Goal: Information Seeking & Learning: Learn about a topic

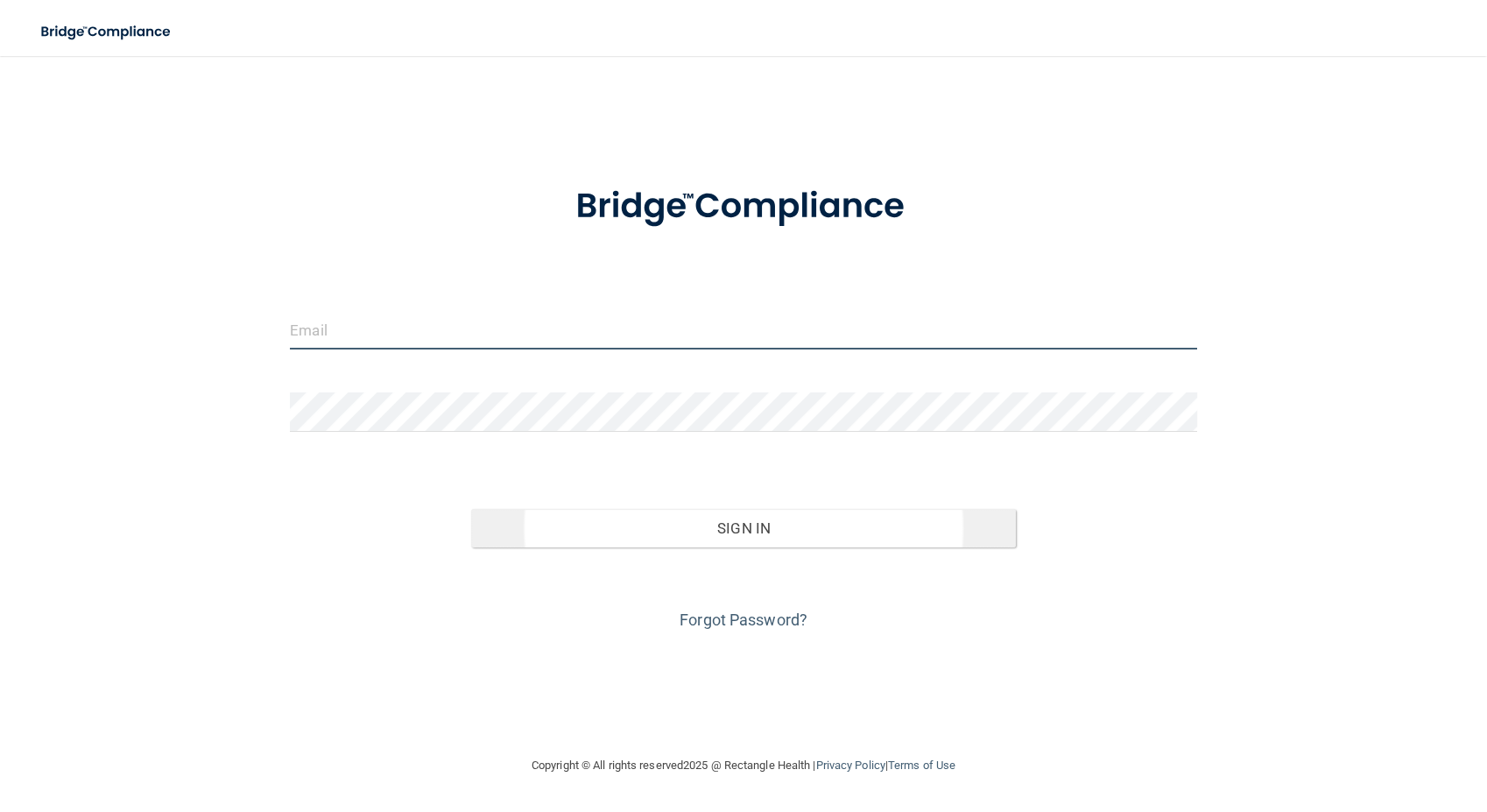
type input "[PERSON_NAME][EMAIL_ADDRESS][PERSON_NAME][DOMAIN_NAME]"
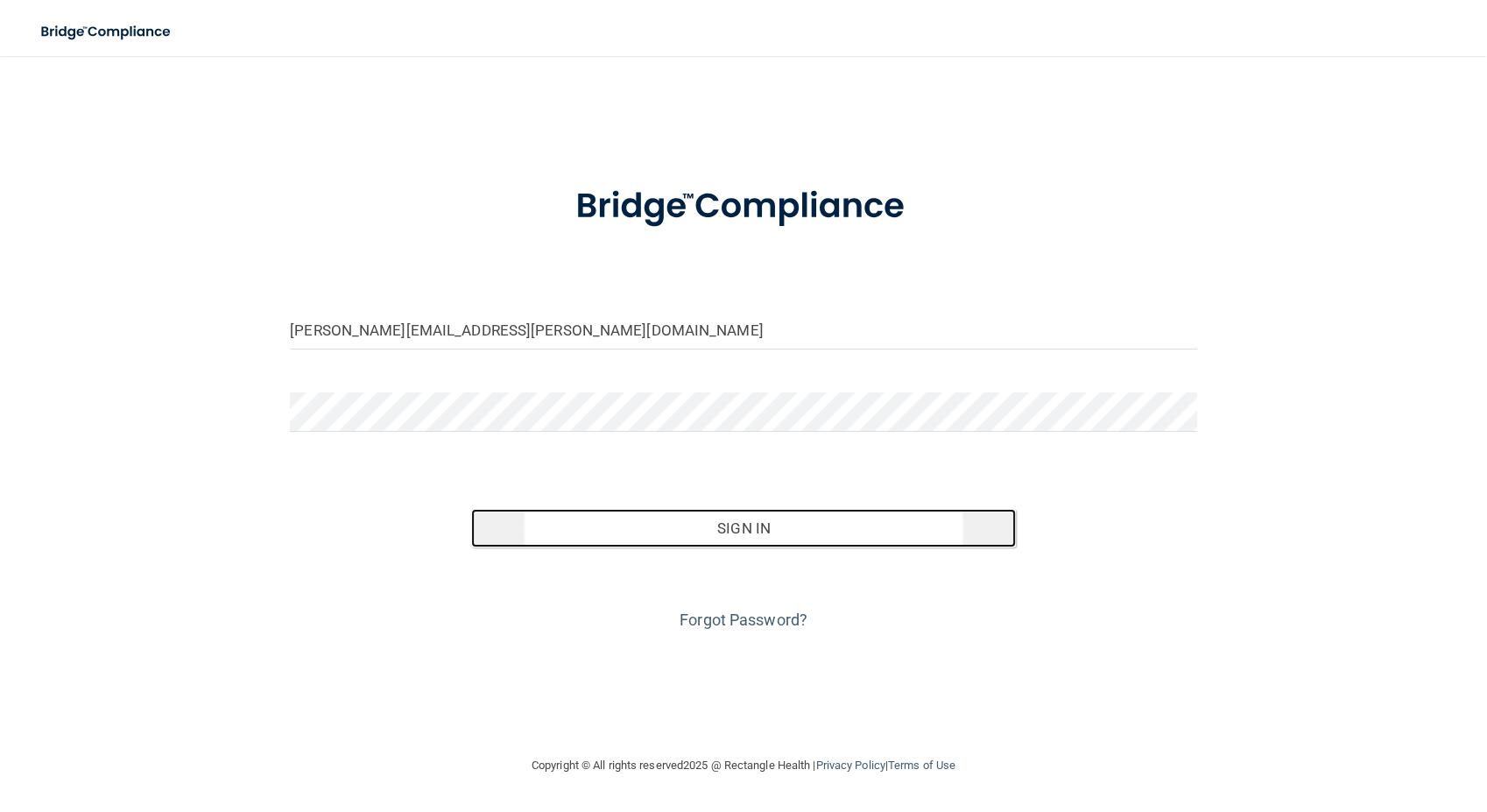
click at [733, 536] on button "Sign In" at bounding box center [744, 528] width 544 height 39
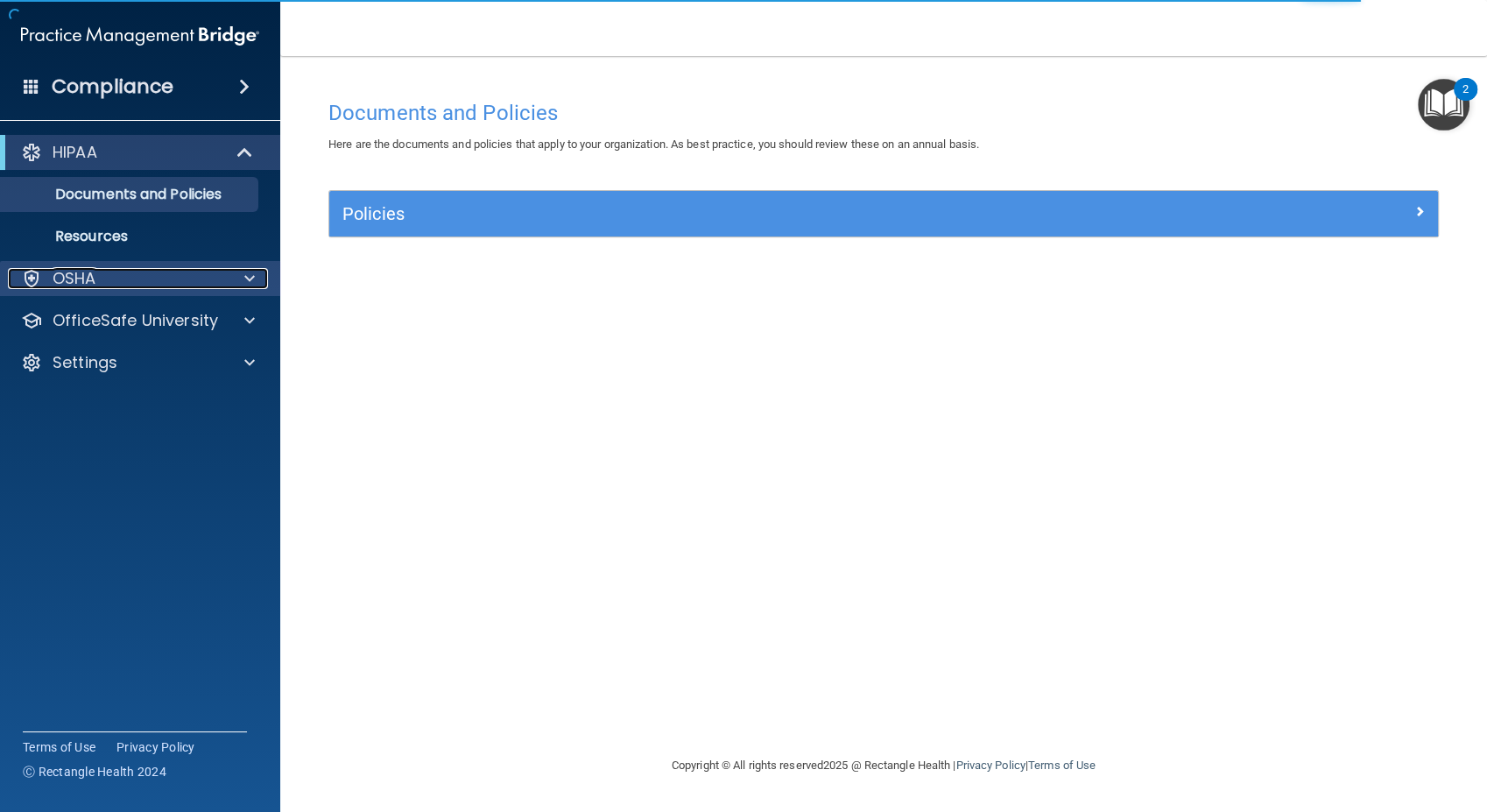
click at [73, 281] on p "OSHA" at bounding box center [75, 278] width 44 height 21
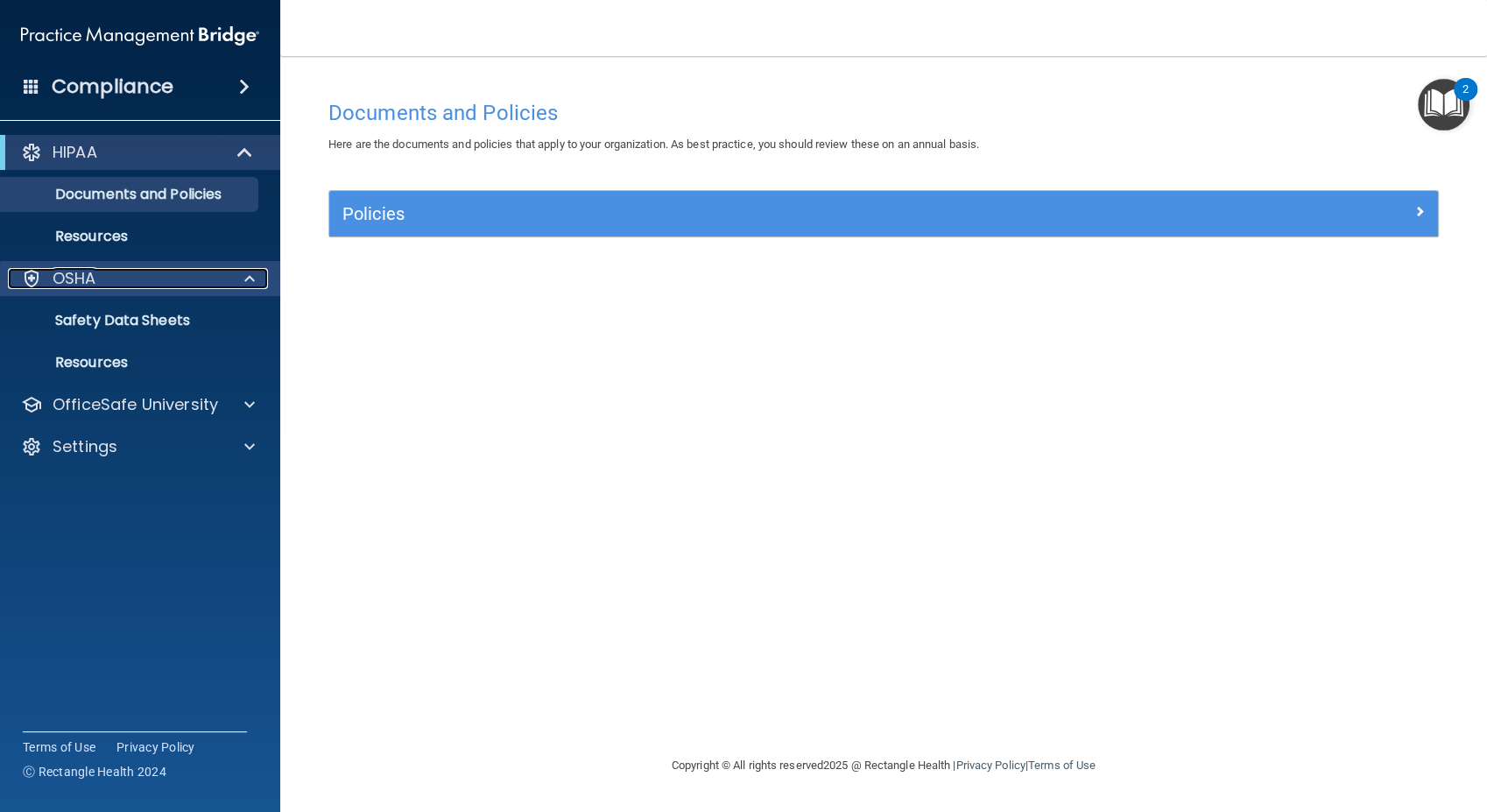
click at [73, 281] on p "OSHA" at bounding box center [75, 278] width 44 height 21
click at [85, 282] on p "OSHA" at bounding box center [75, 278] width 44 height 21
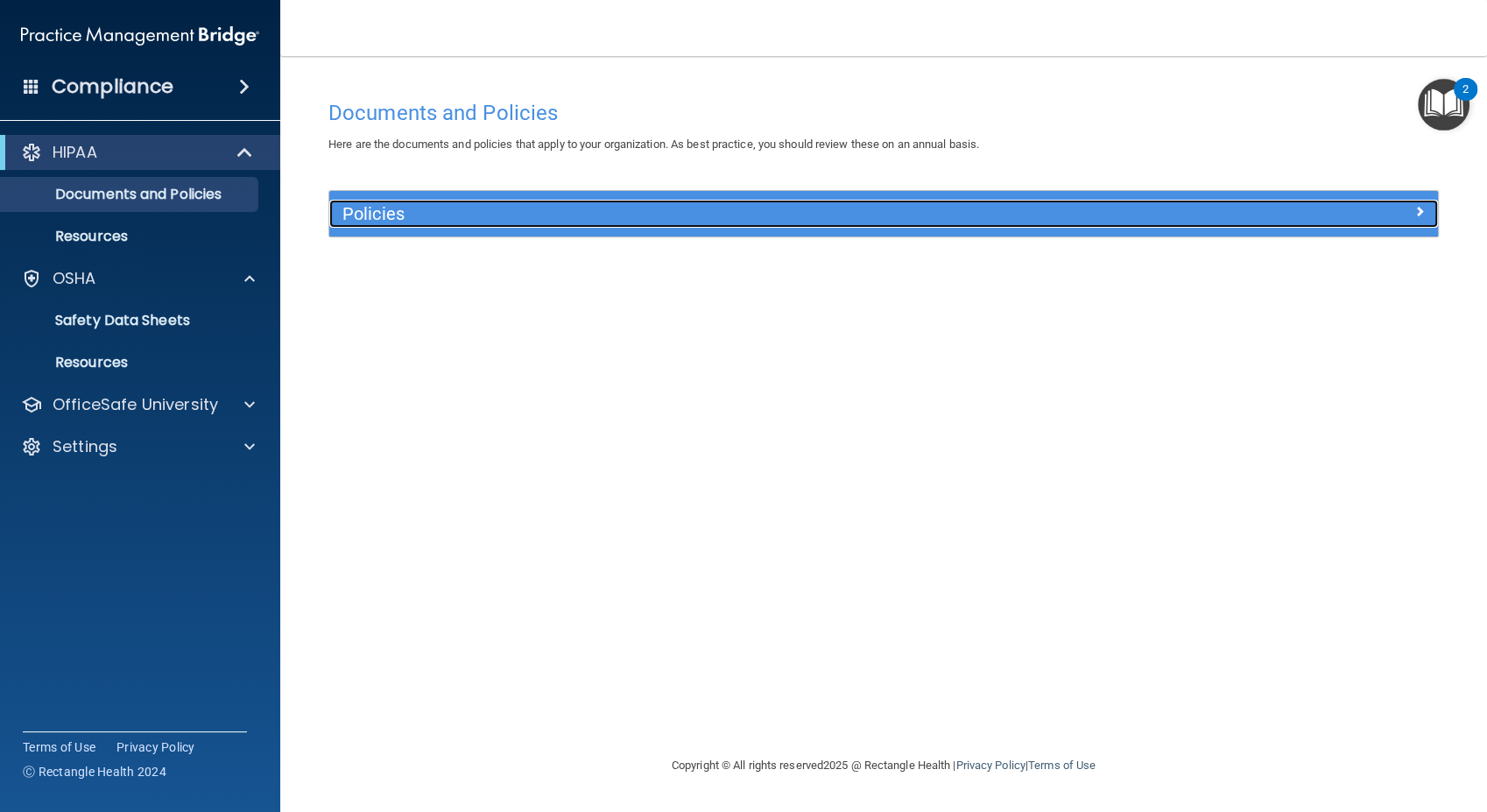
click at [1414, 212] on span at bounding box center [1419, 211] width 11 height 21
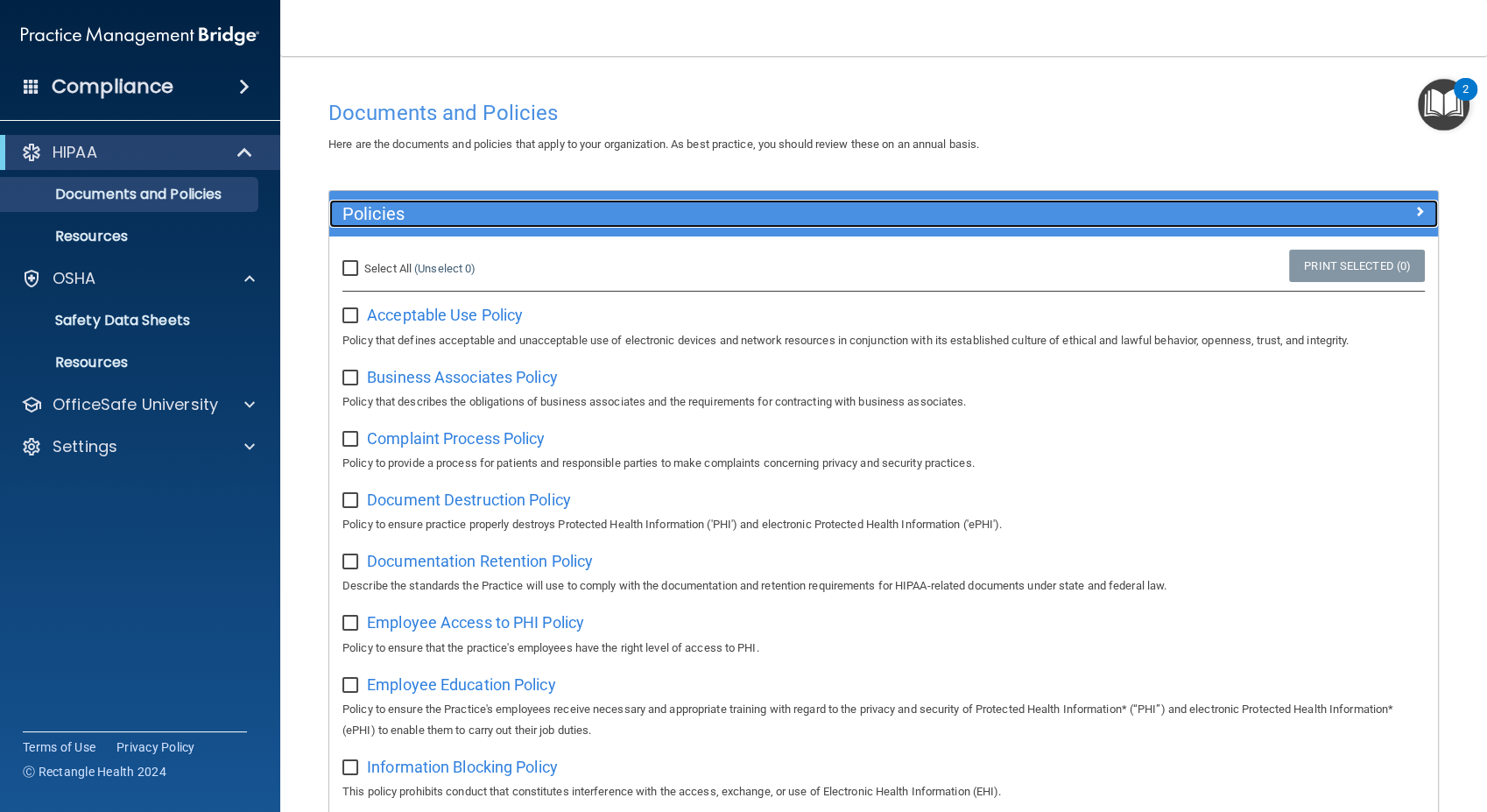
click at [1395, 206] on div at bounding box center [1300, 210] width 277 height 21
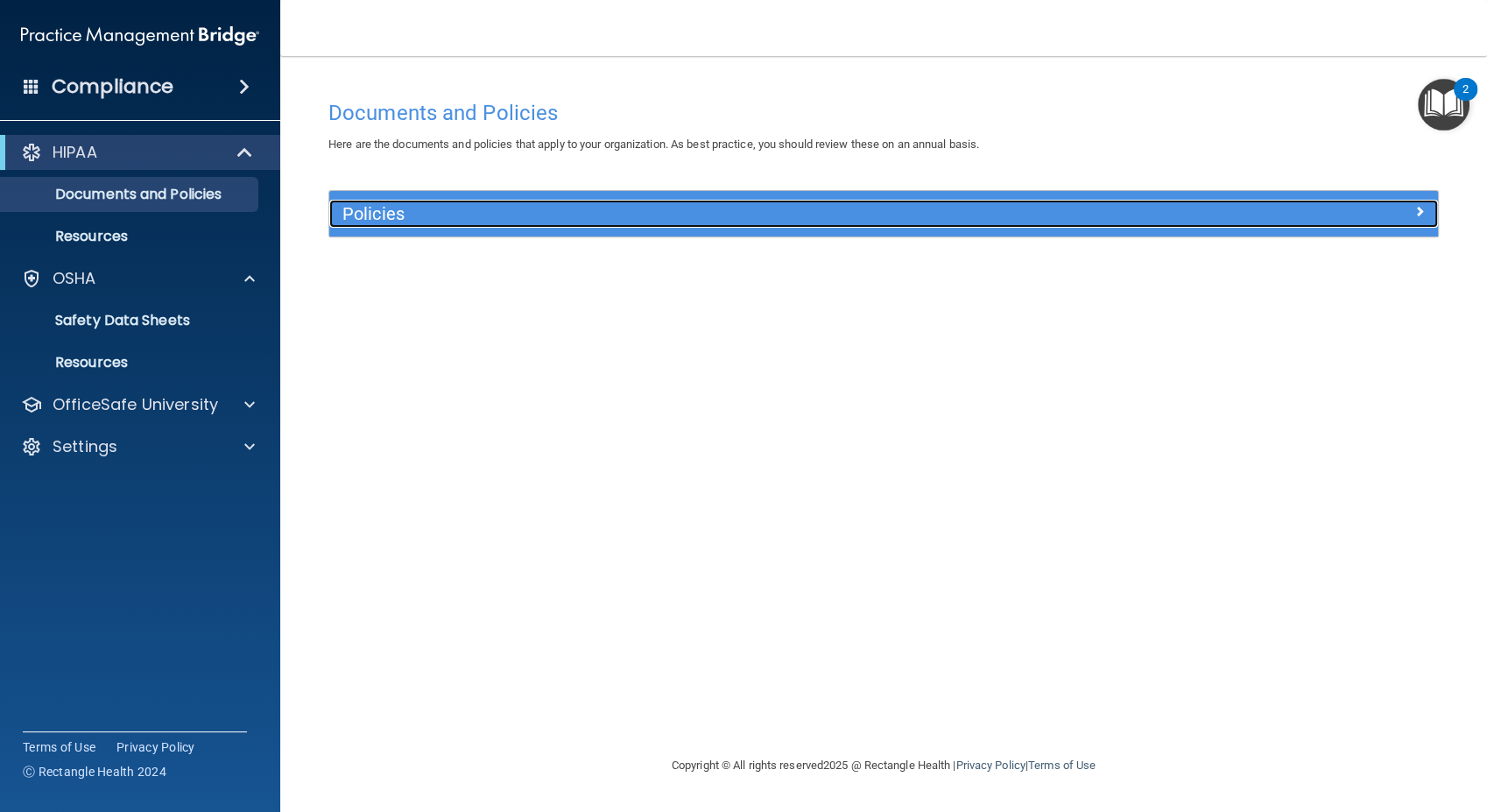
click at [1419, 213] on span at bounding box center [1419, 211] width 11 height 21
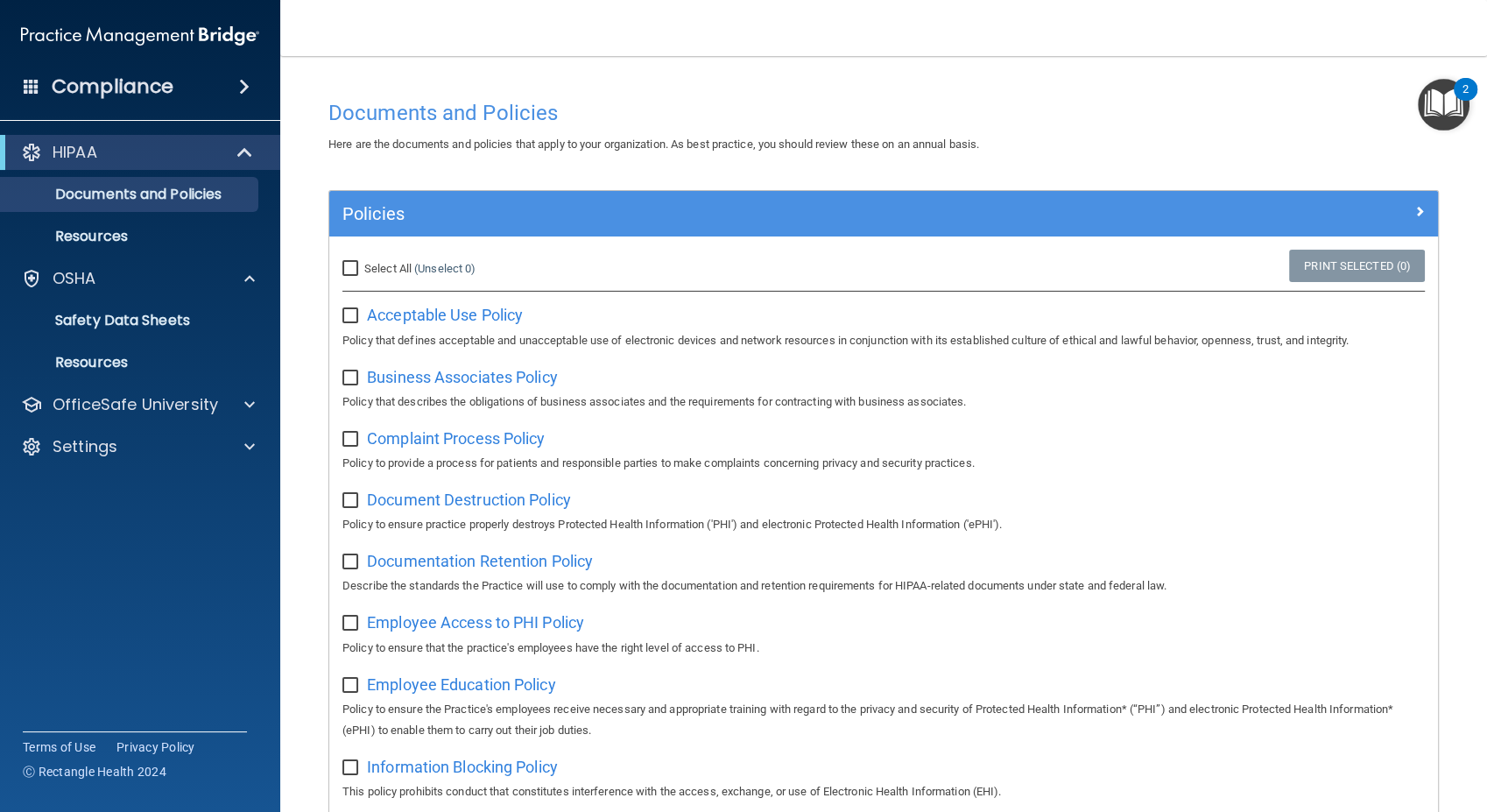
click at [351, 268] on input "Select All (Unselect 0) Unselect All" at bounding box center [352, 269] width 20 height 14
checkbox input "true"
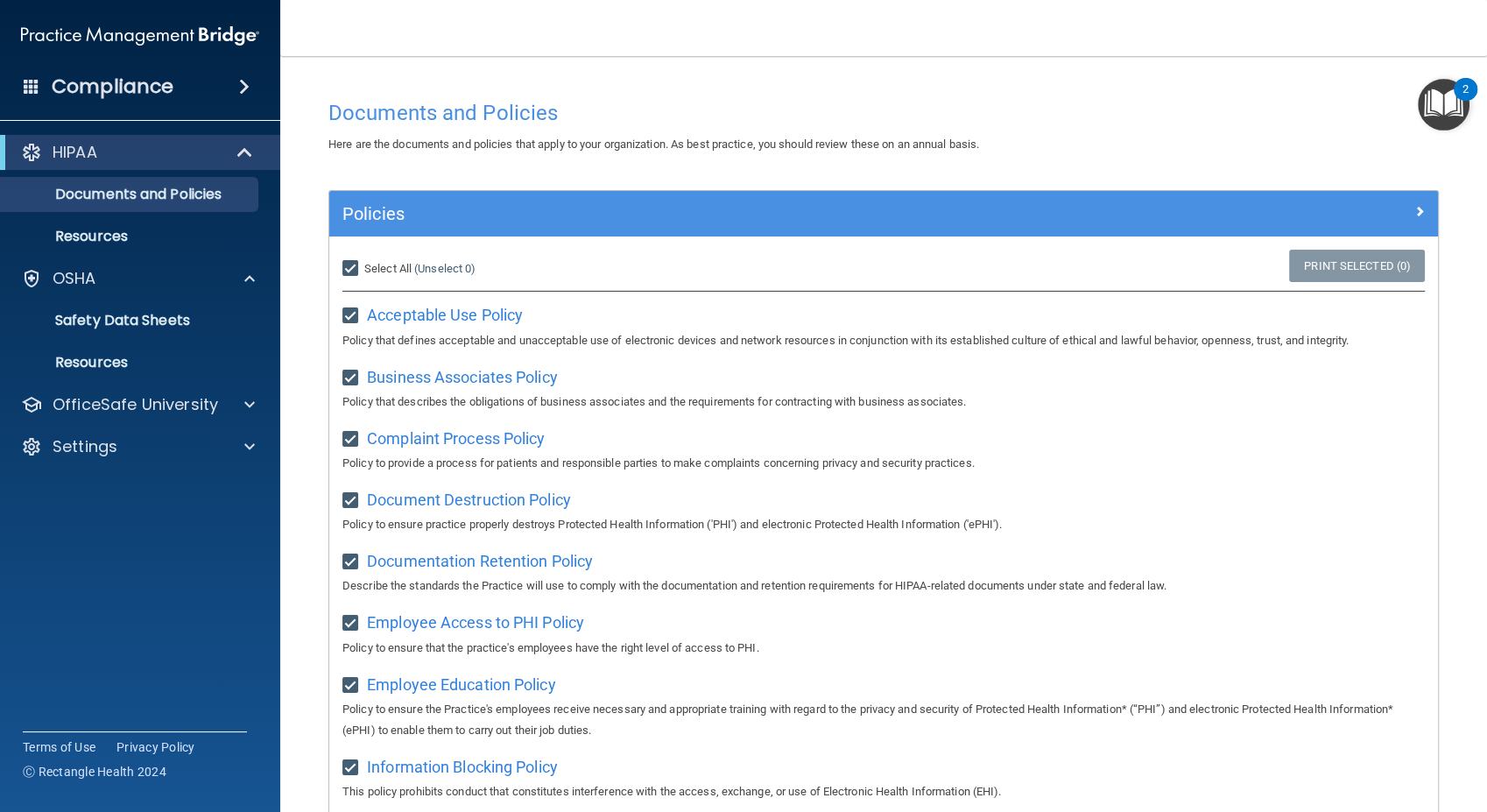
checkbox input "true"
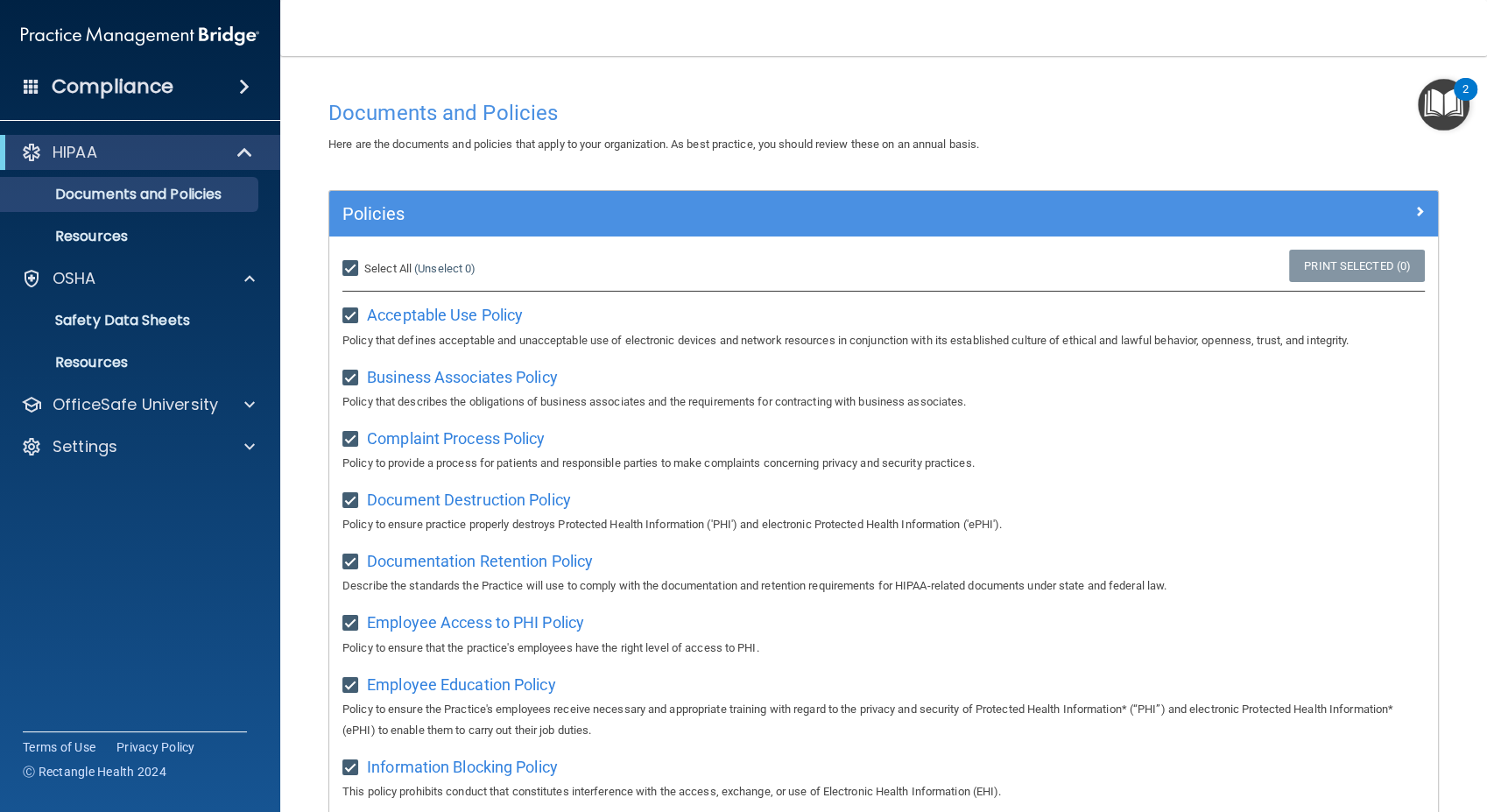
checkbox input "true"
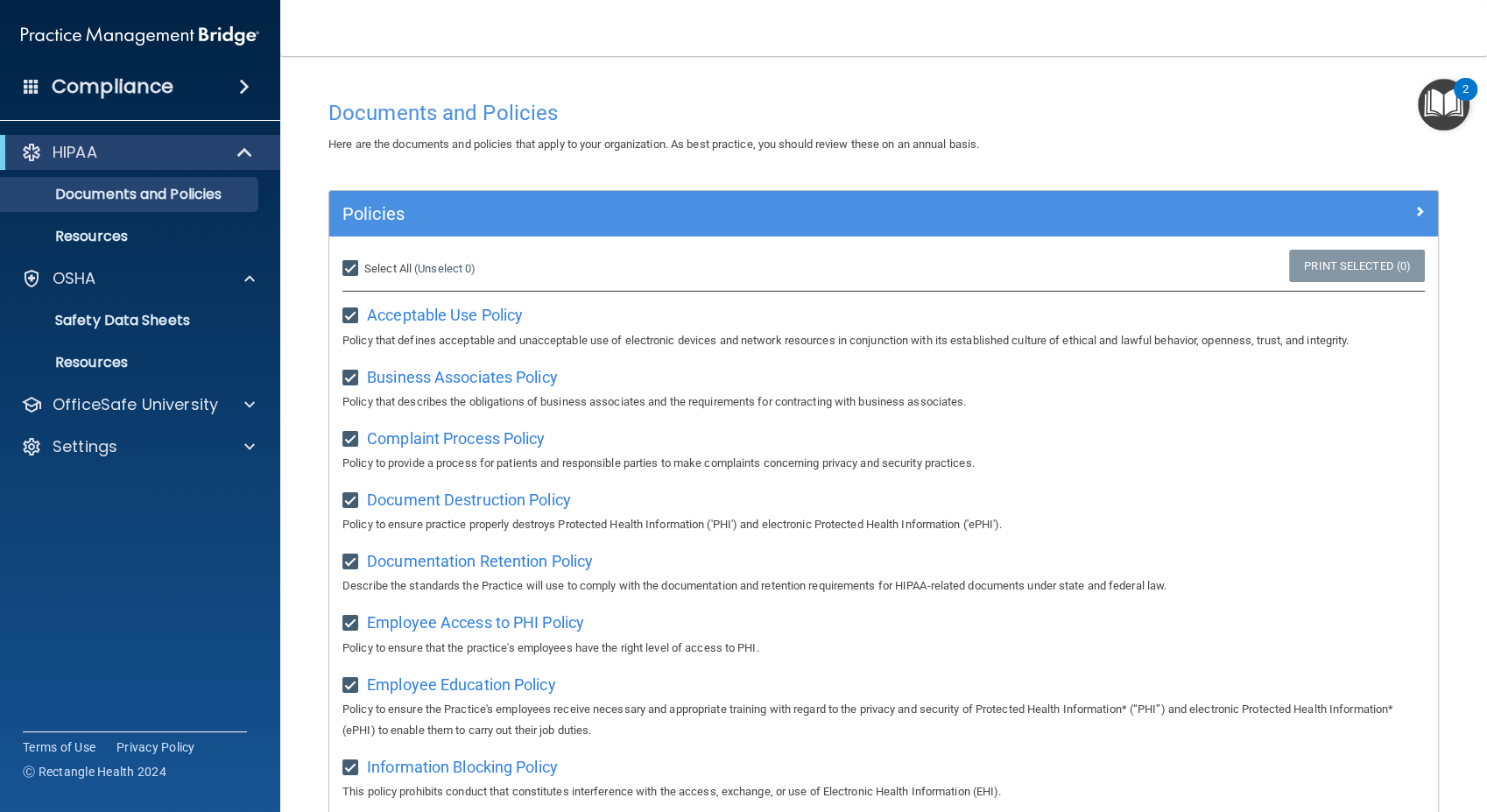
checkbox input "true"
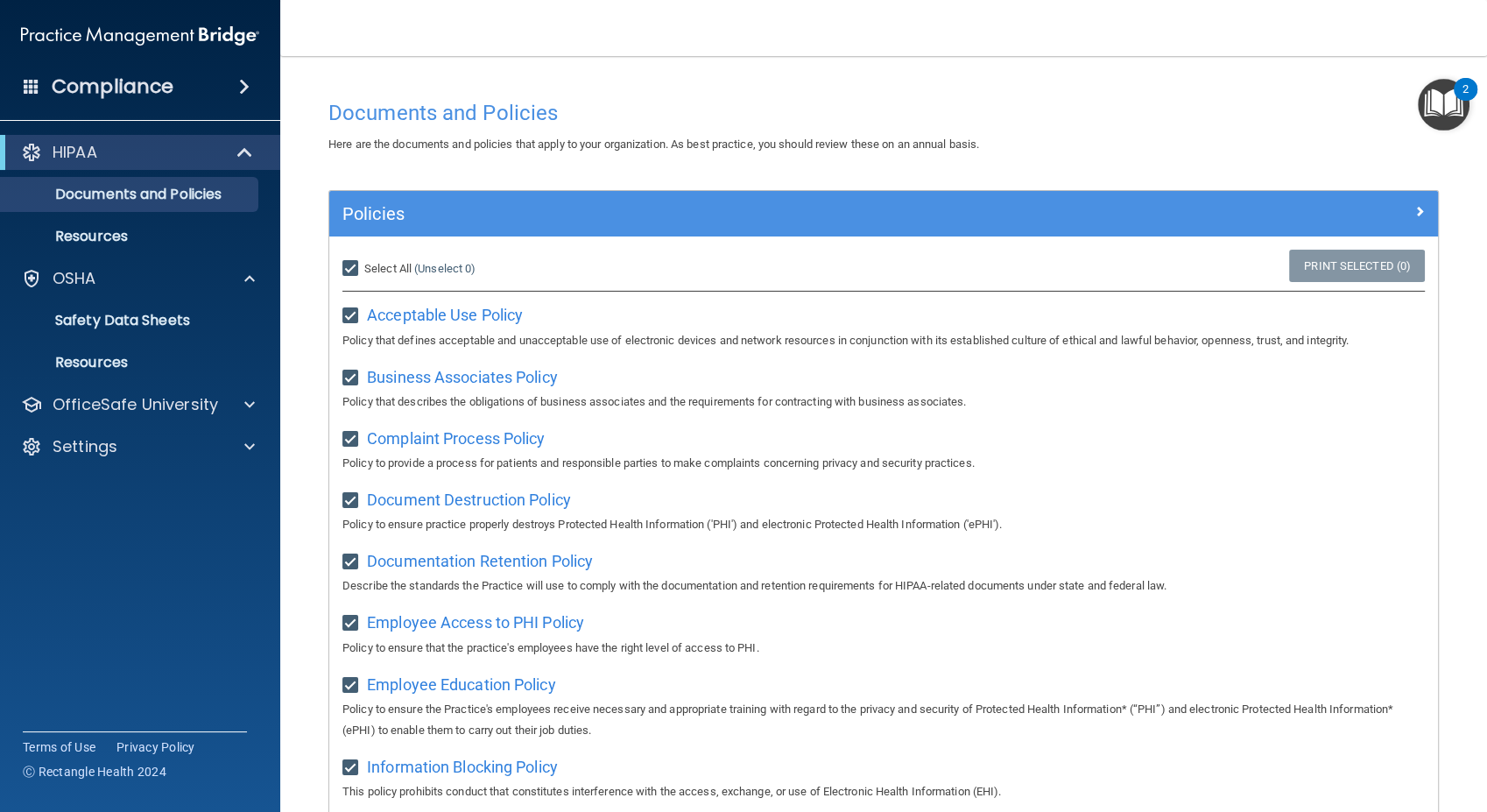
checkbox input "true"
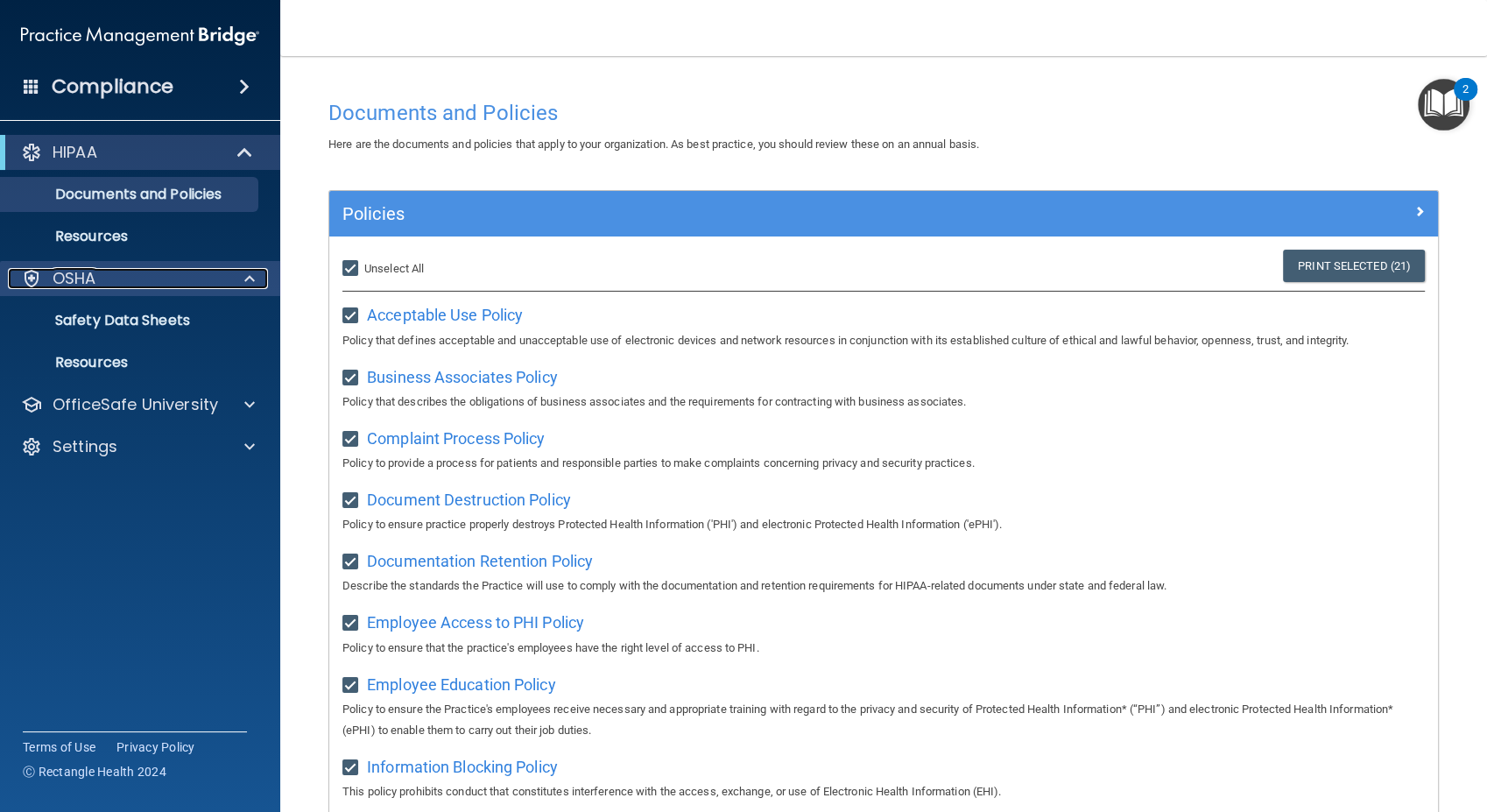
click at [98, 276] on div "OSHA" at bounding box center [116, 278] width 217 height 21
click at [242, 275] on div at bounding box center [247, 278] width 44 height 21
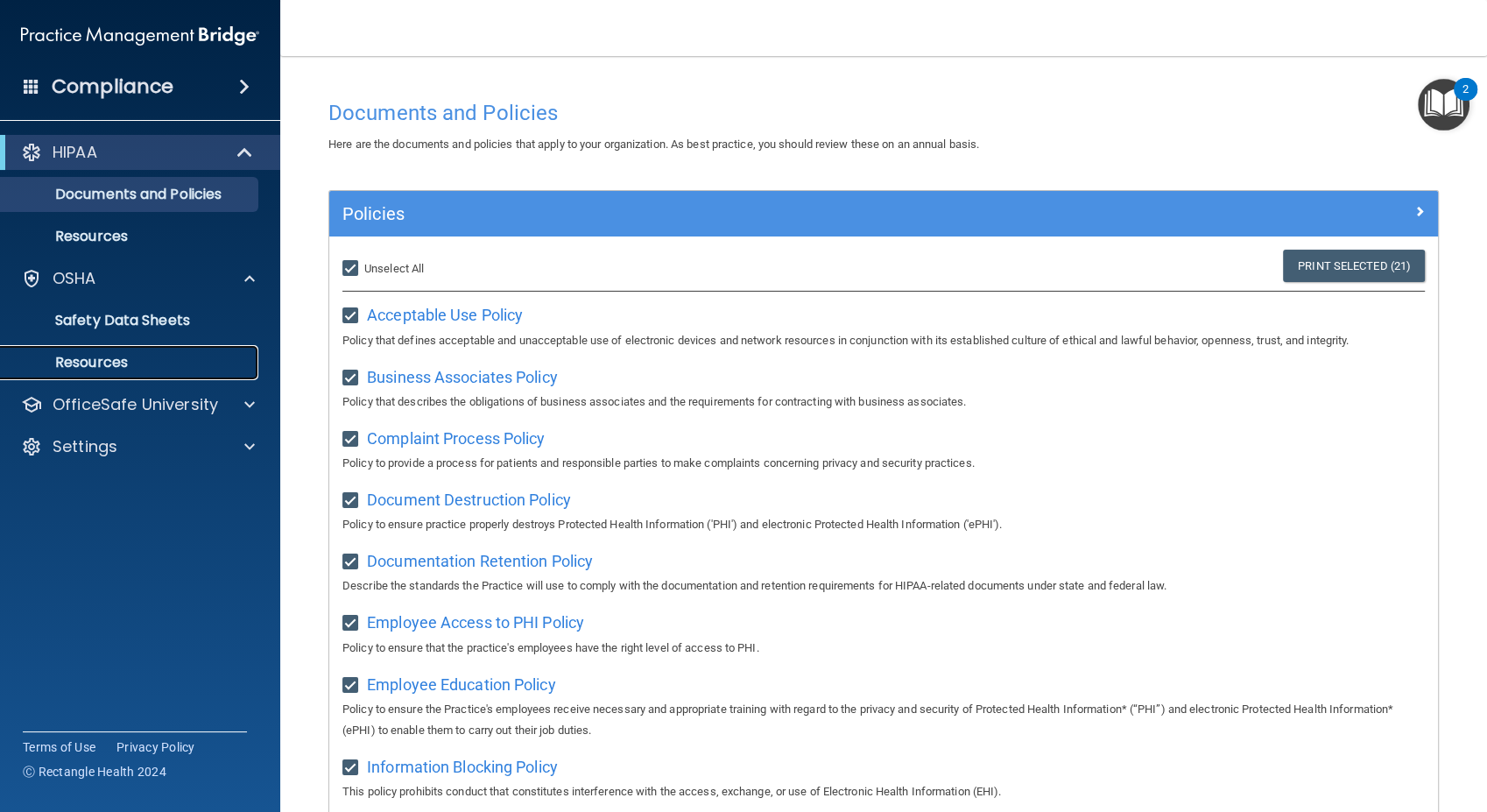
click at [107, 360] on p "Resources" at bounding box center [131, 363] width 239 height 18
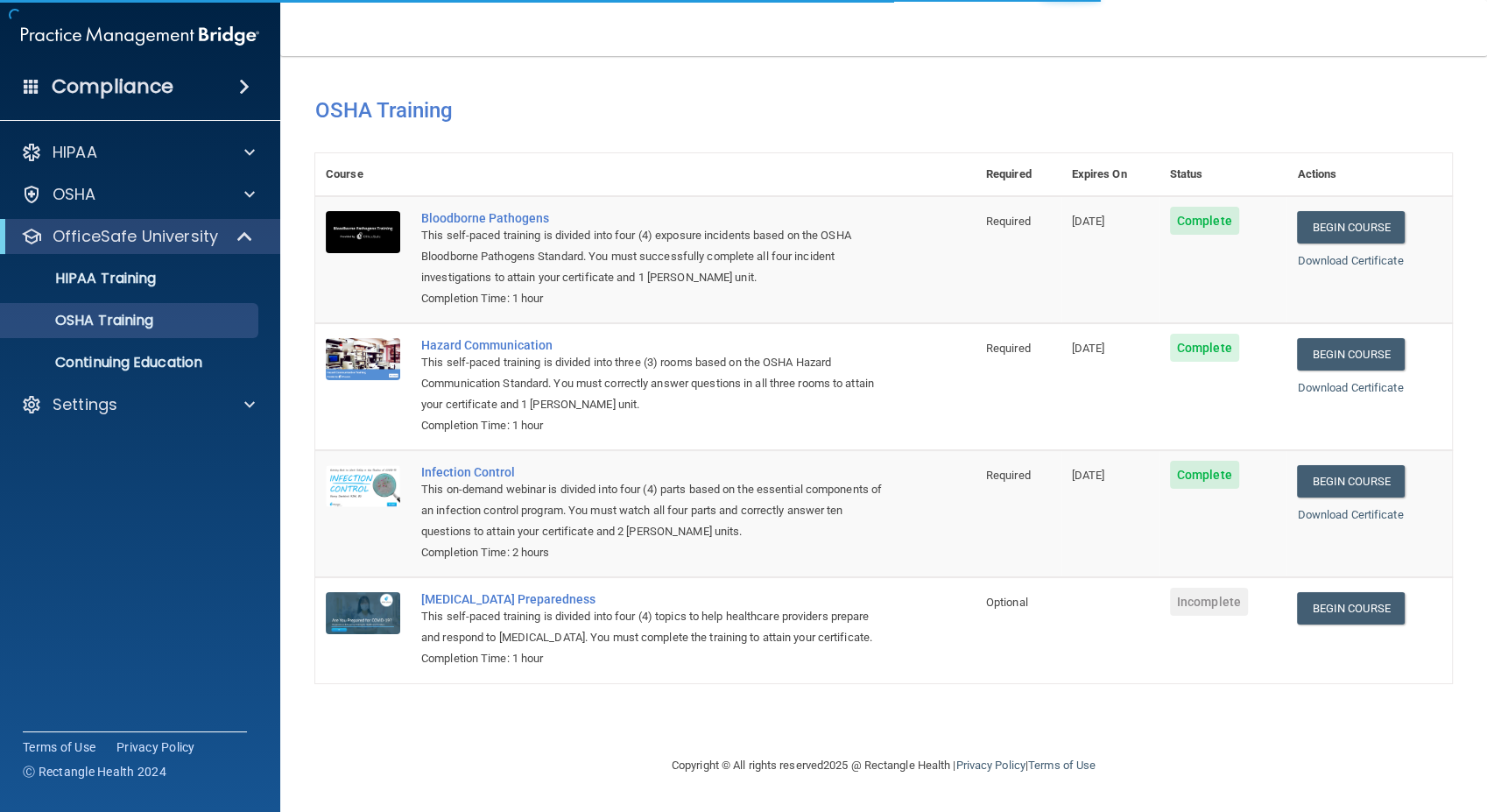
drag, startPoint x: 0, startPoint y: 0, endPoint x: 134, endPoint y: 431, distance: 451.4
click at [134, 431] on div "HIPAA Documents and Policies Report an Incident Business Associates Emergency P…" at bounding box center [140, 282] width 281 height 308
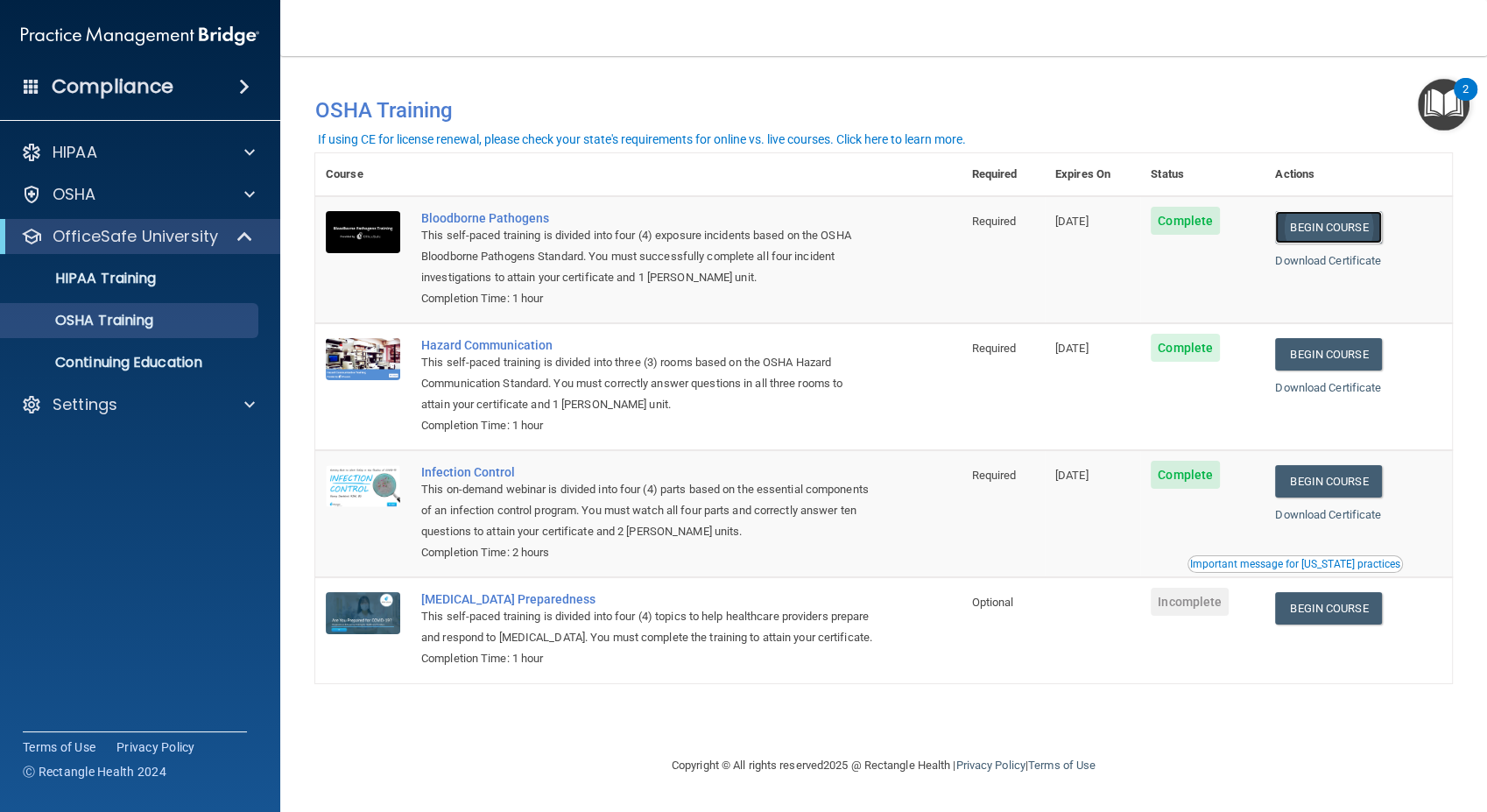
click at [1333, 220] on link "Begin Course" at bounding box center [1328, 226] width 107 height 32
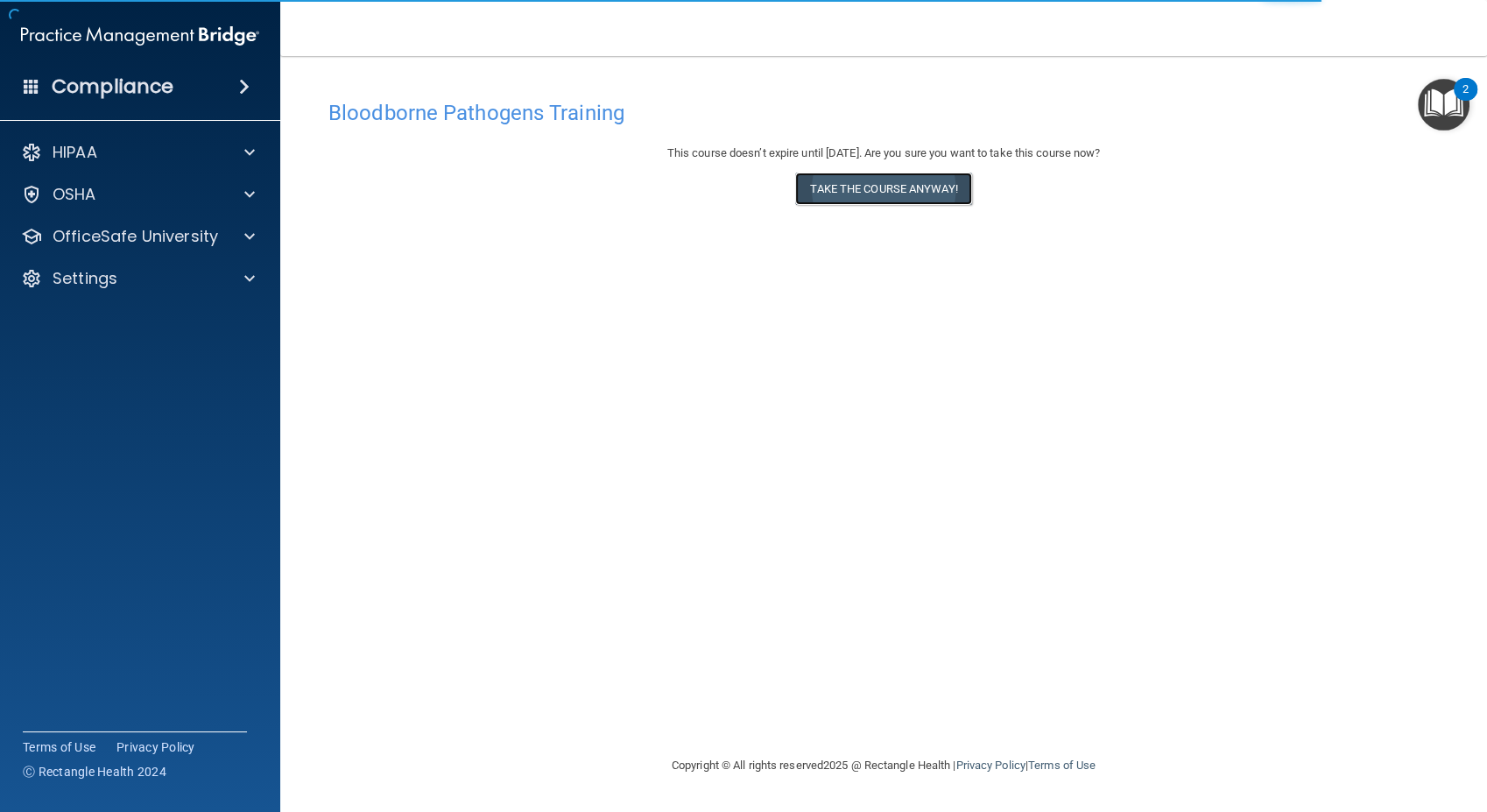
click at [852, 191] on button "Take the course anyway!" at bounding box center [883, 189] width 176 height 32
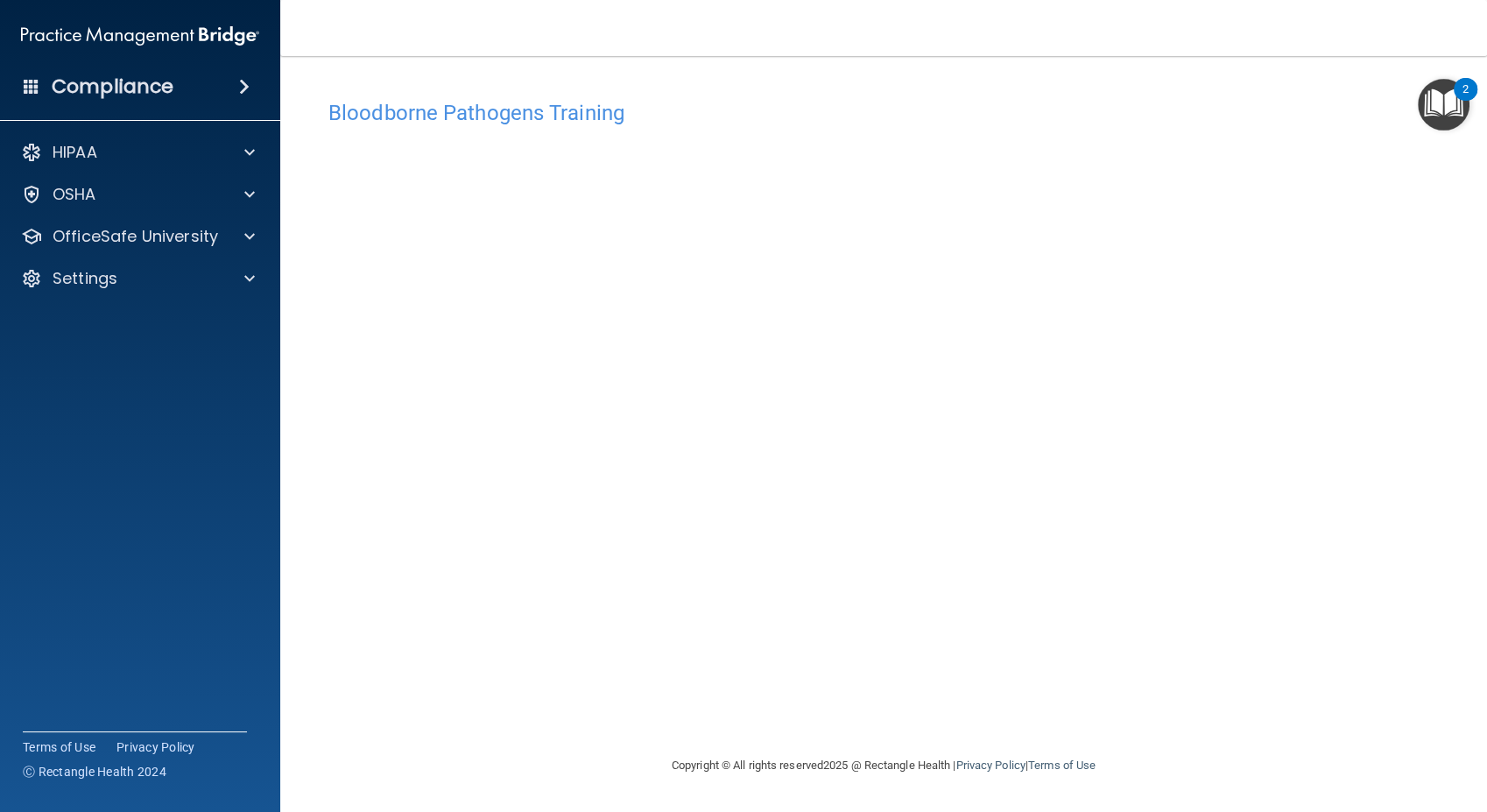
click at [525, 683] on div "Bloodborne Pathogens Training This course doesn’t expire until 12/29/2025. Are …" at bounding box center [883, 423] width 1137 height 664
click at [1440, 108] on img "Open Resource Center, 2 new notifications" at bounding box center [1443, 104] width 52 height 52
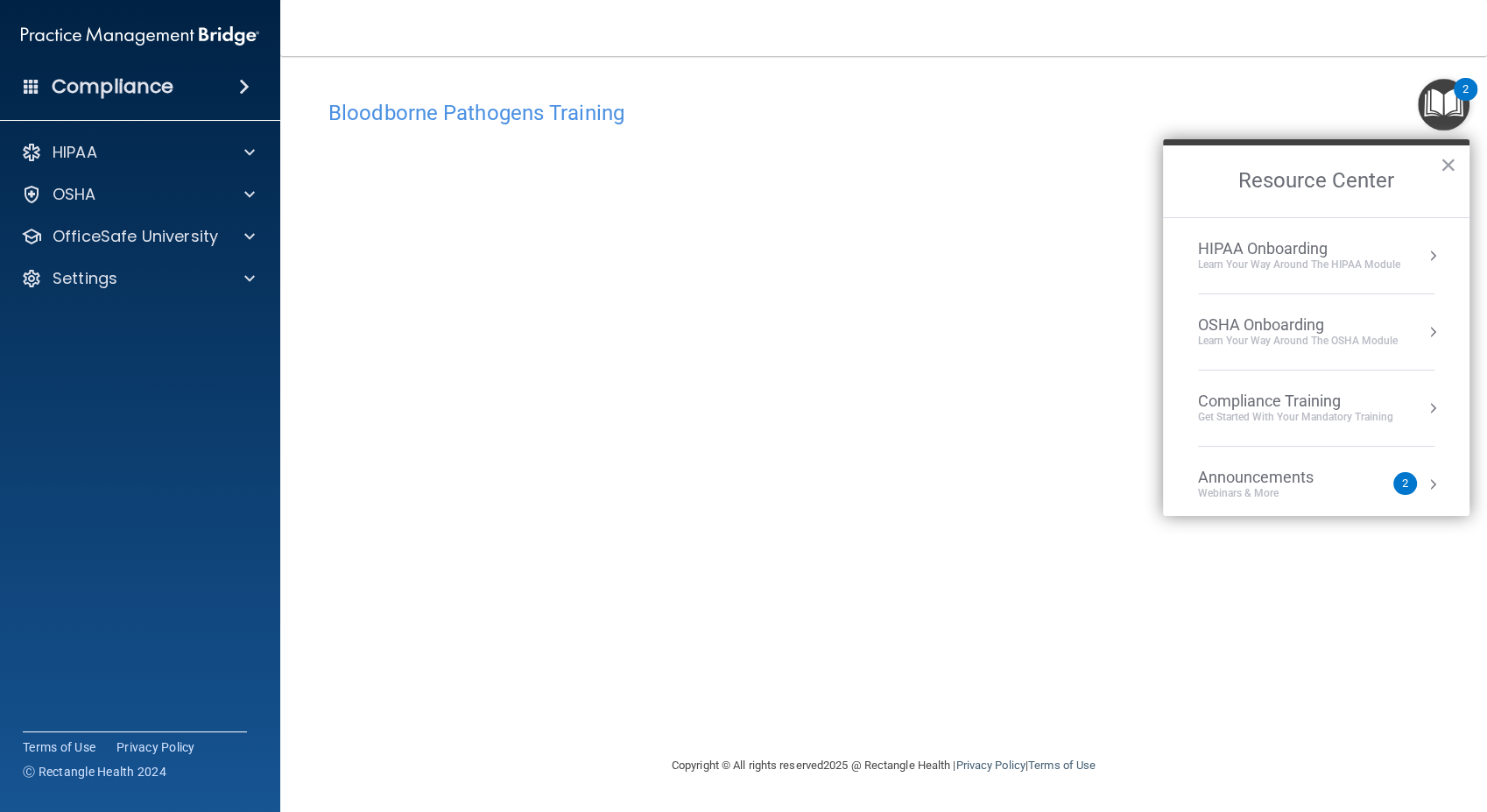
click at [1365, 326] on div "OSHA Onboarding" at bounding box center [1297, 325] width 199 height 19
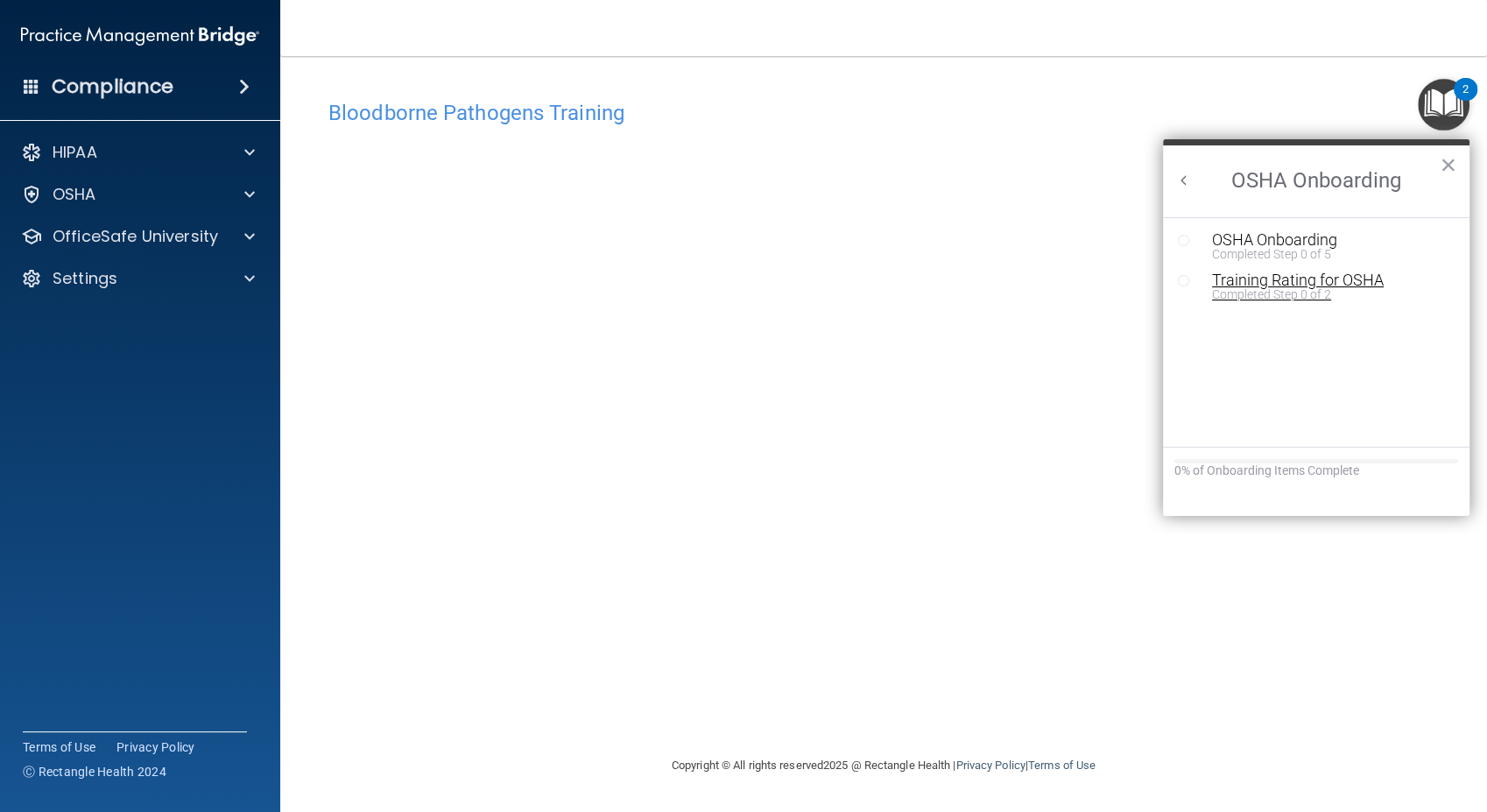
click at [1270, 288] on div "Completed Step 0 of 2" at bounding box center [1329, 294] width 234 height 12
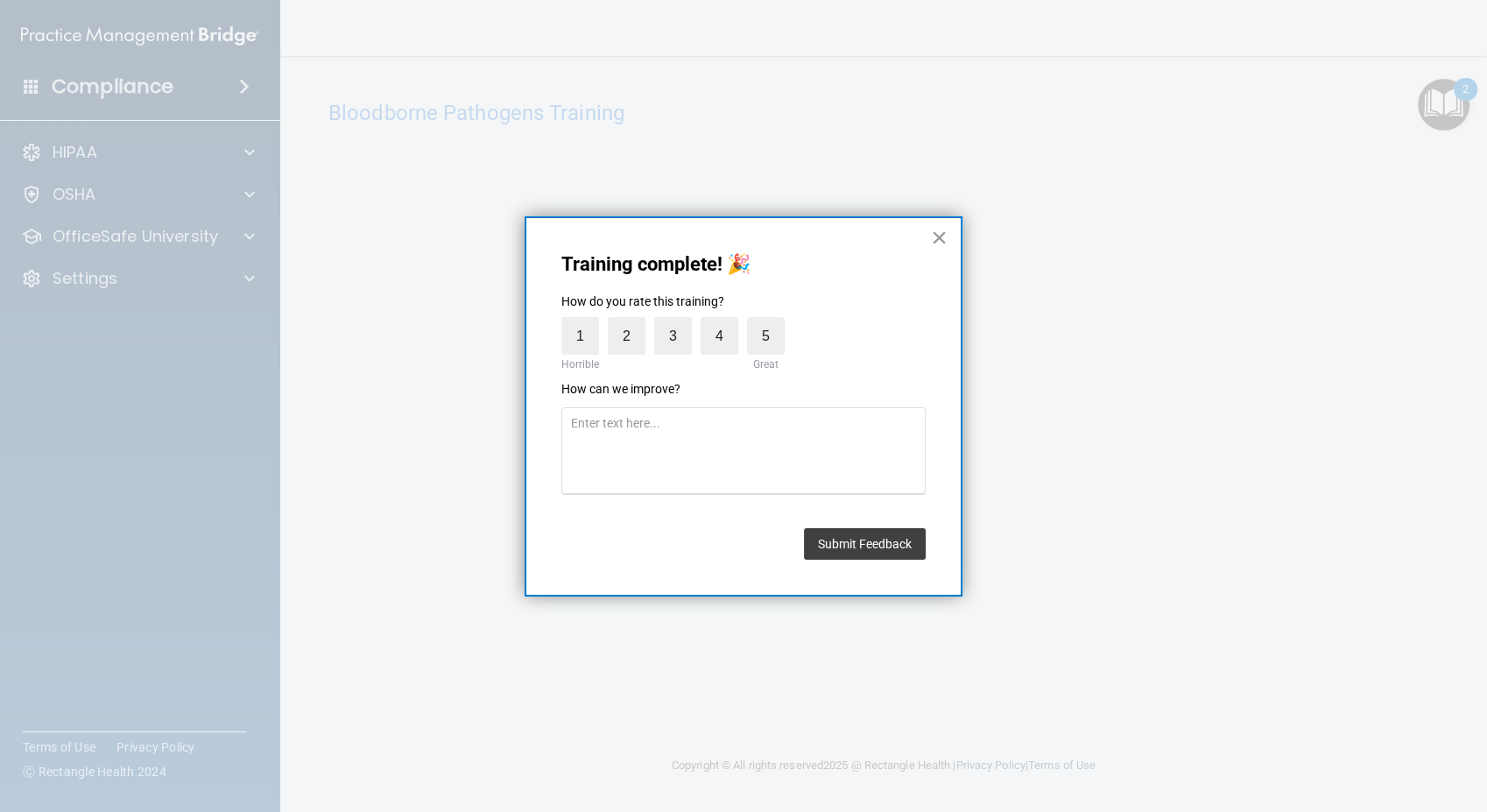
click at [934, 233] on button "×" at bounding box center [938, 237] width 17 height 28
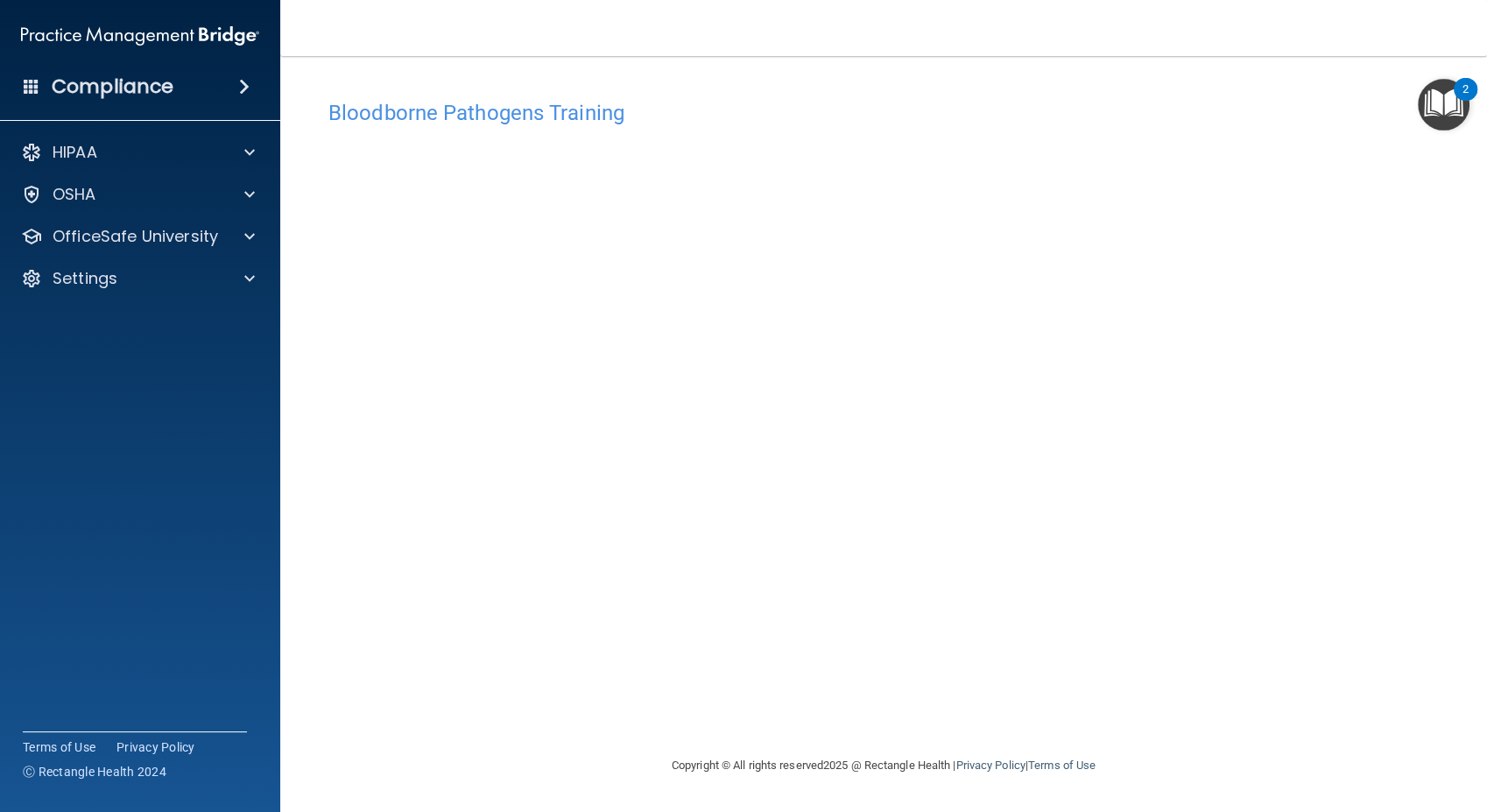
click at [1458, 108] on img "Open Resource Center, 2 new notifications" at bounding box center [1443, 104] width 52 height 52
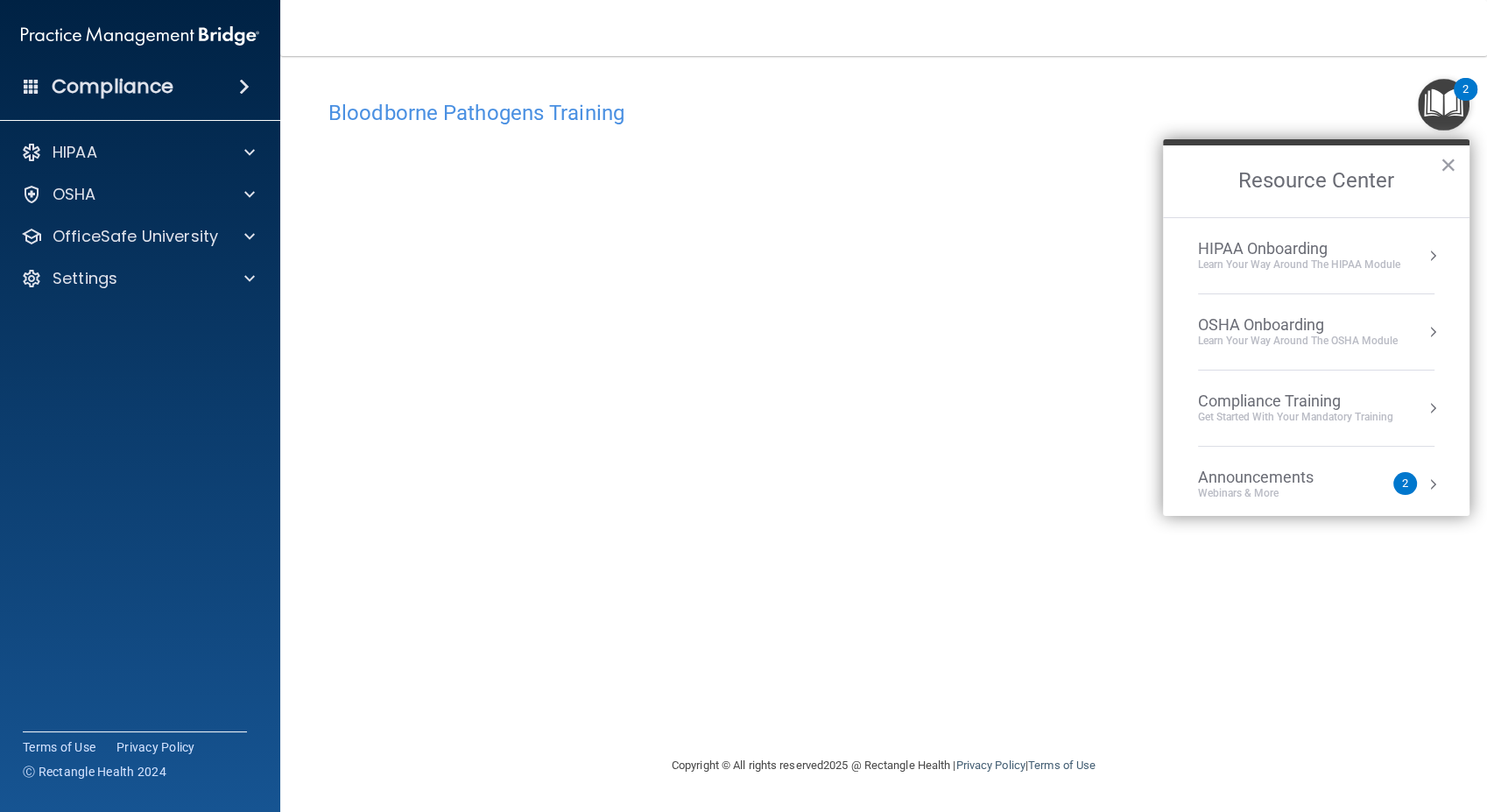
click at [1374, 413] on div "Get Started with your mandatory training" at bounding box center [1296, 417] width 195 height 15
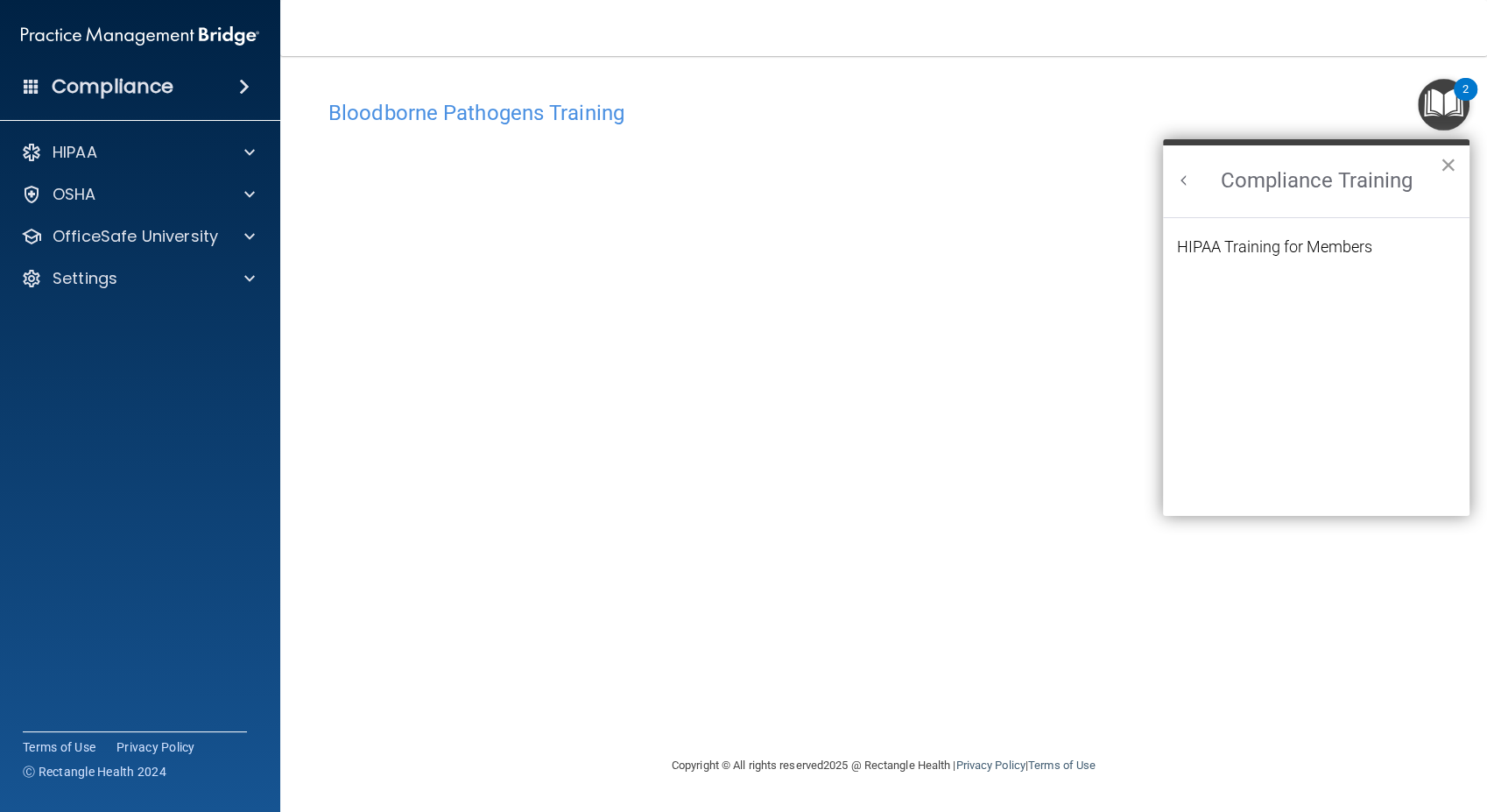
click at [1450, 164] on button "×" at bounding box center [1447, 165] width 17 height 28
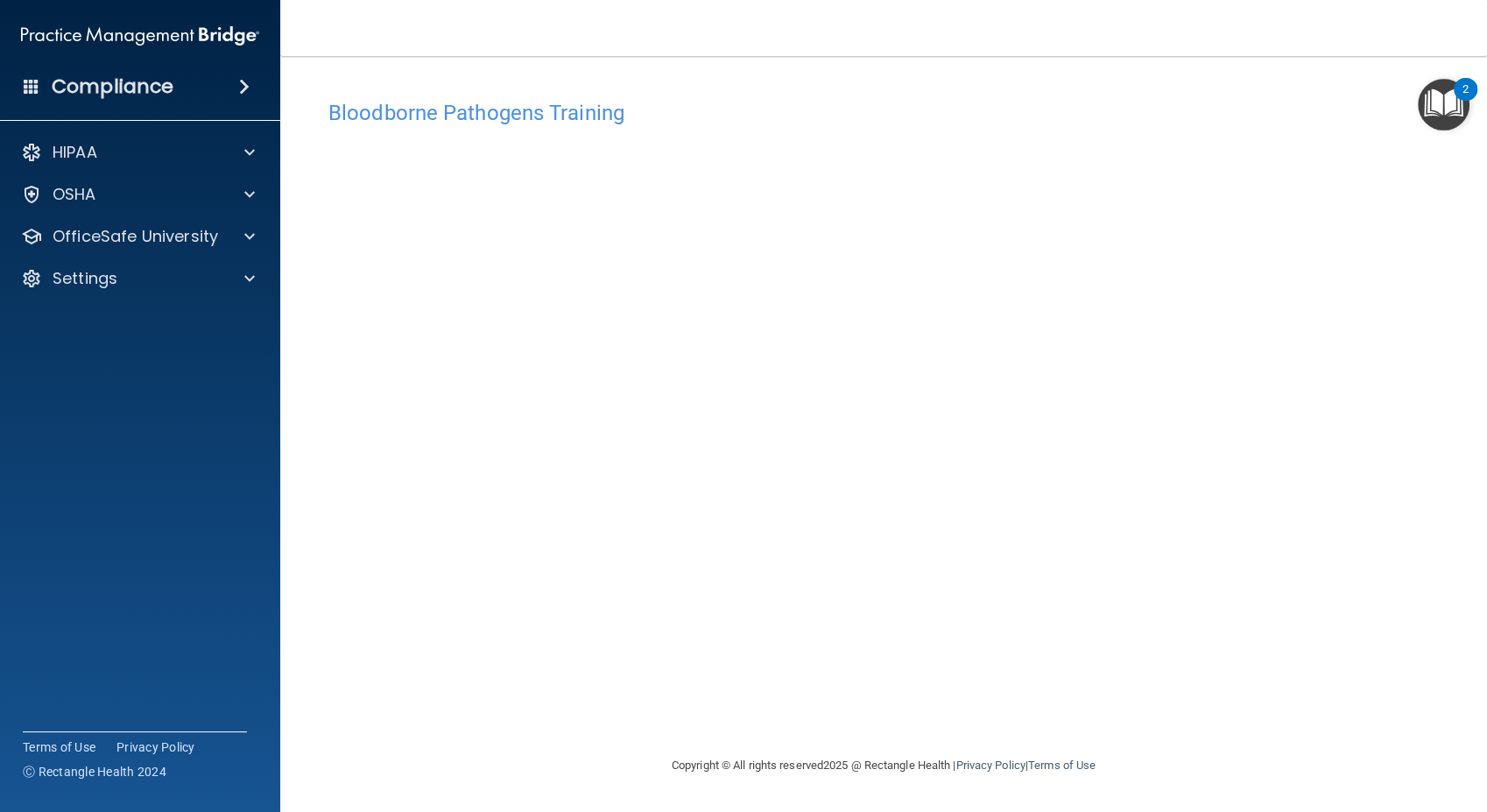
click at [1449, 104] on img "Open Resource Center, 2 new notifications" at bounding box center [1443, 104] width 52 height 52
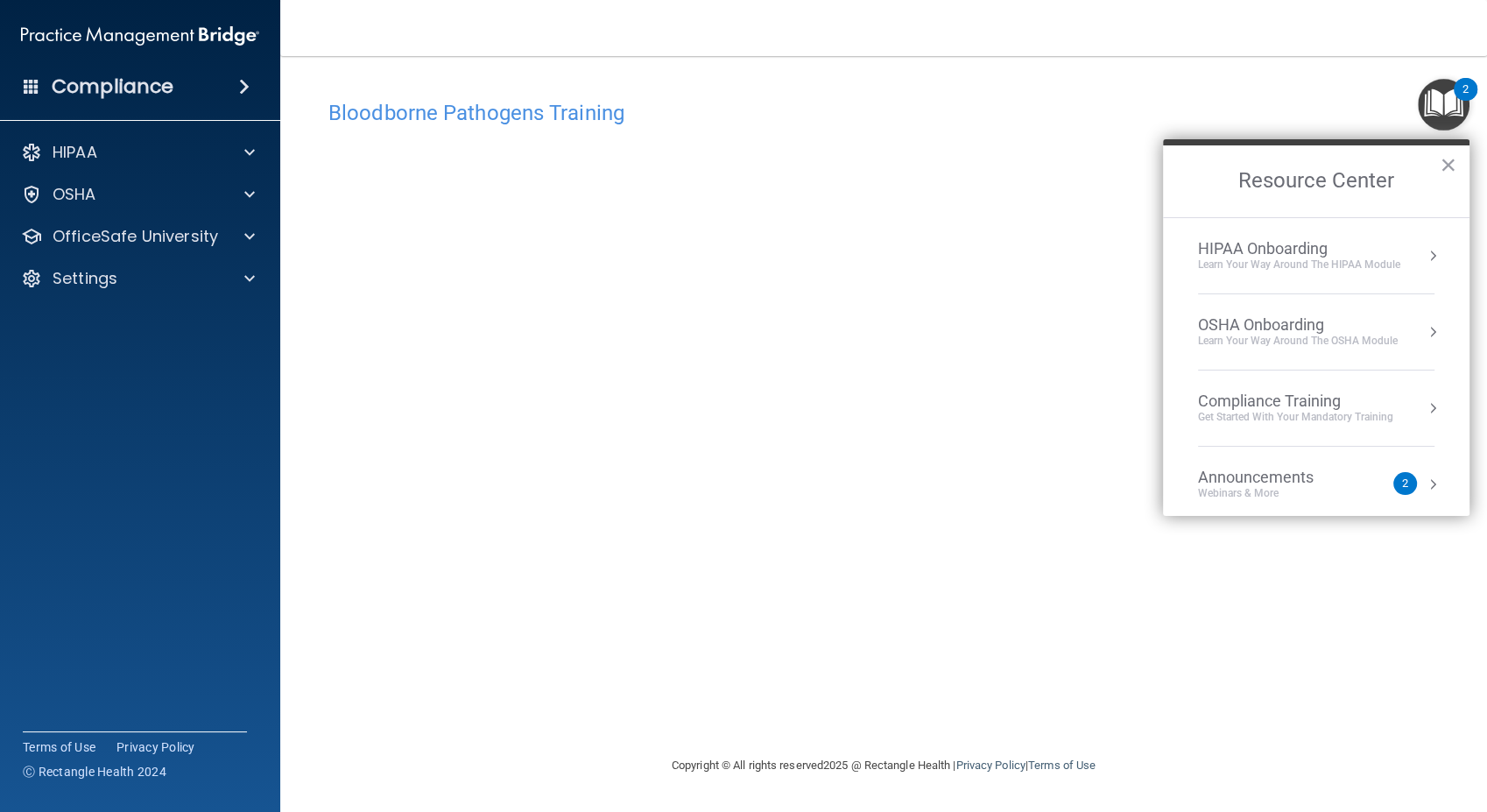
click at [1265, 686] on div "Bloodborne Pathogens Training This course doesn’t expire until 12/29/2025. Are …" at bounding box center [883, 423] width 1137 height 664
click at [1448, 159] on button "×" at bounding box center [1447, 165] width 17 height 28
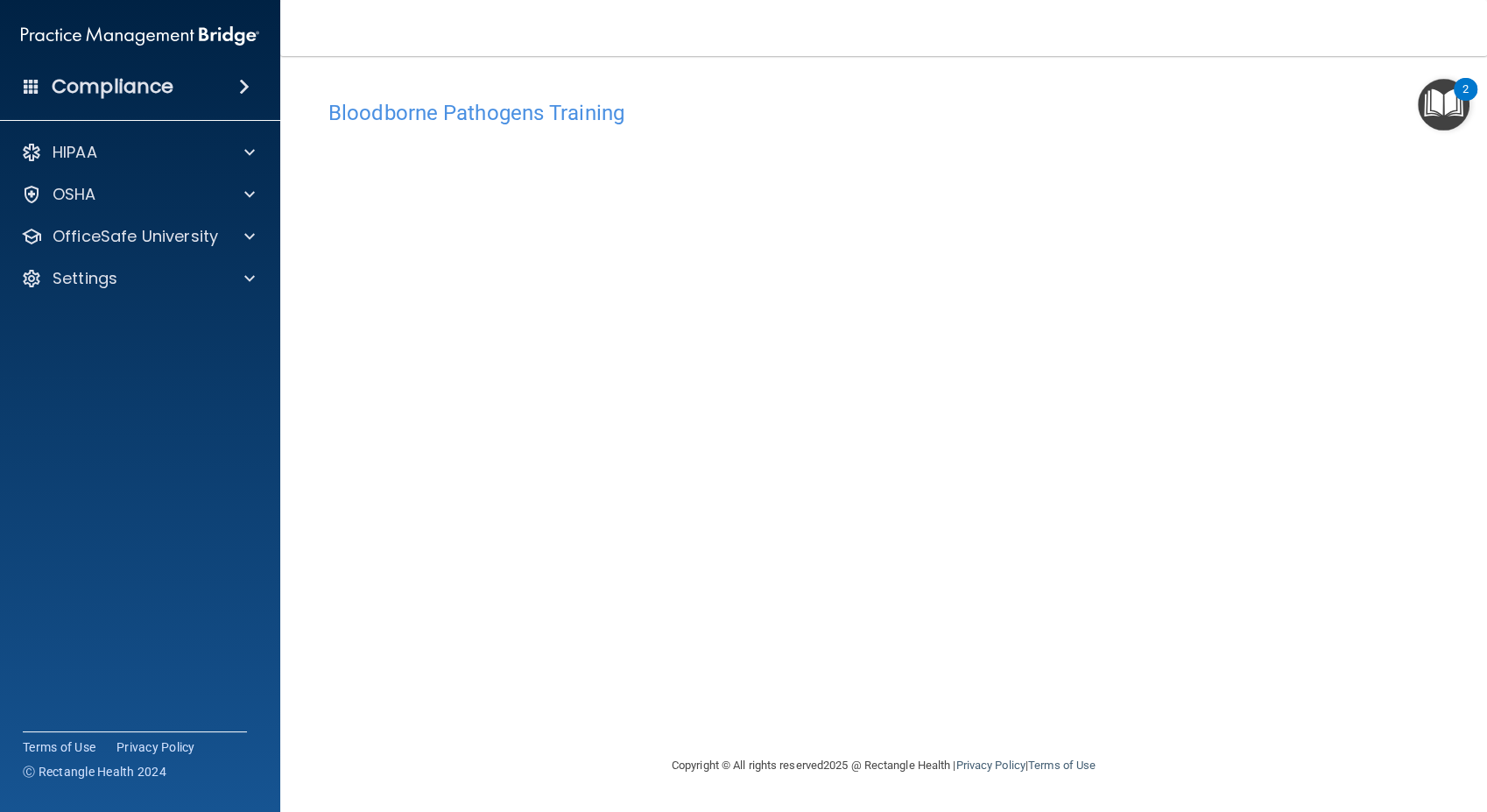
click at [1440, 104] on img "Open Resource Center, 2 new notifications" at bounding box center [1443, 104] width 52 height 52
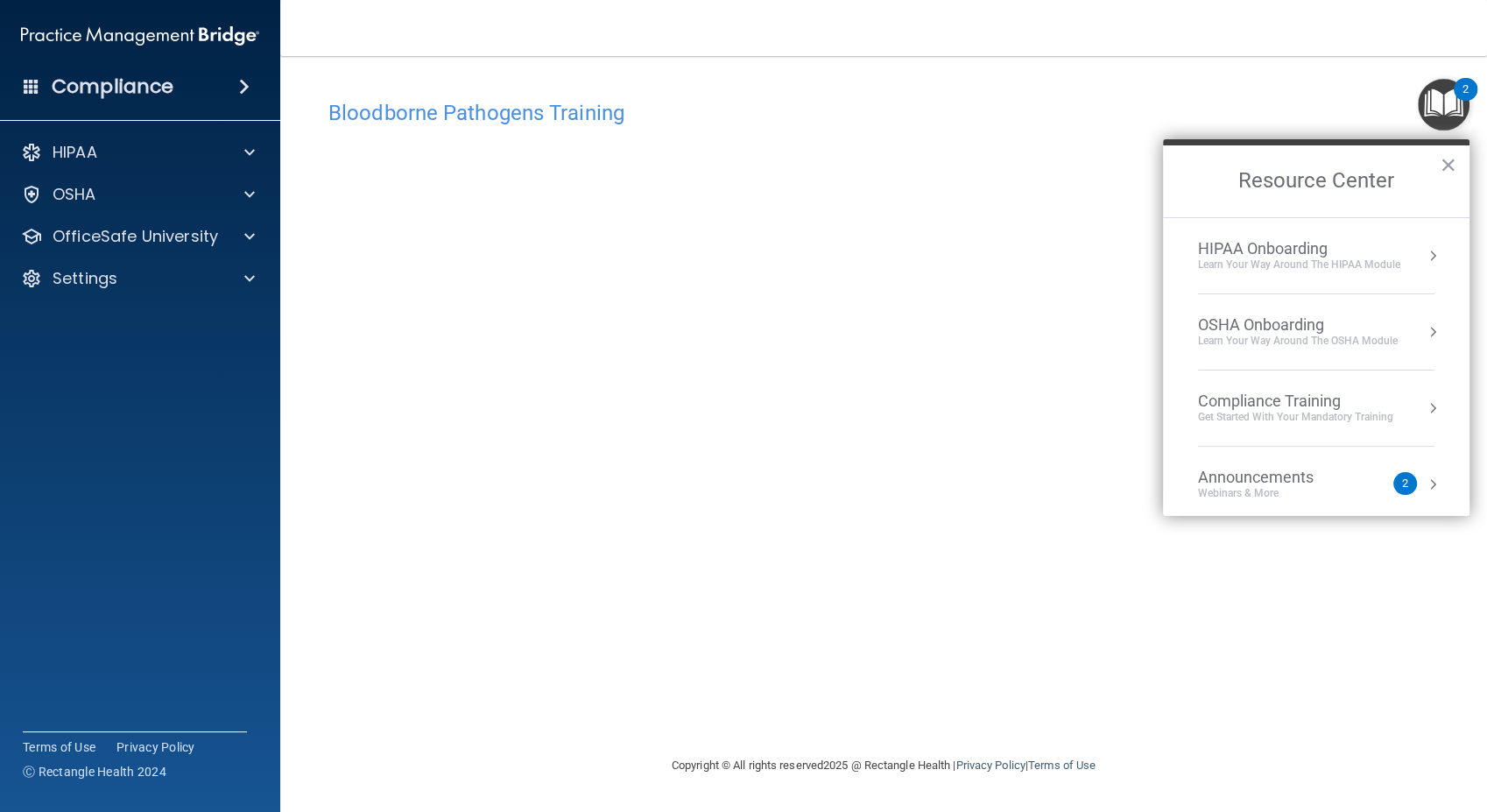
click at [1356, 341] on div "Learn your way around the OSHA module" at bounding box center [1297, 341] width 199 height 15
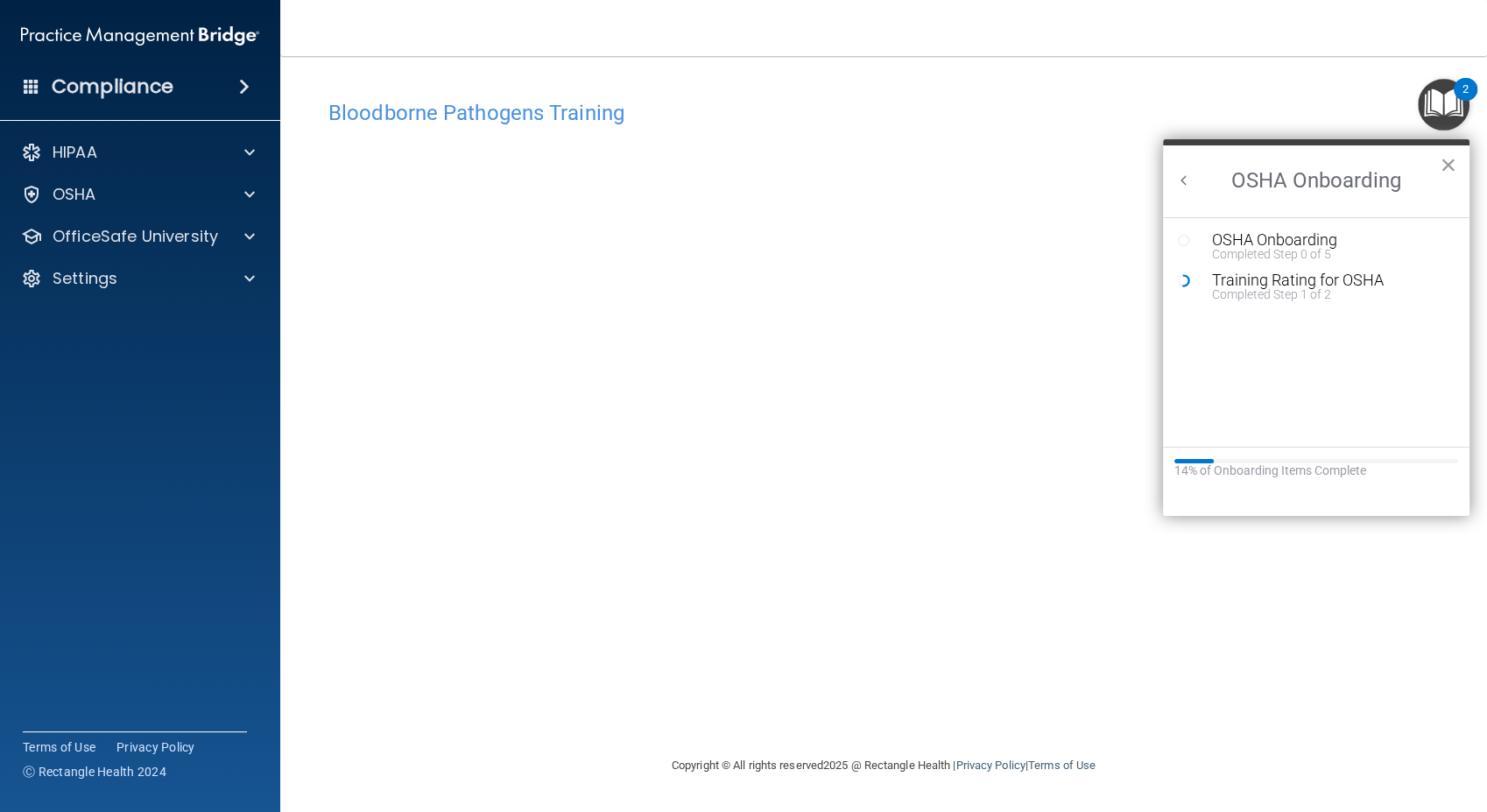
click at [1451, 166] on button "×" at bounding box center [1447, 165] width 17 height 28
